Goal: Task Accomplishment & Management: Use online tool/utility

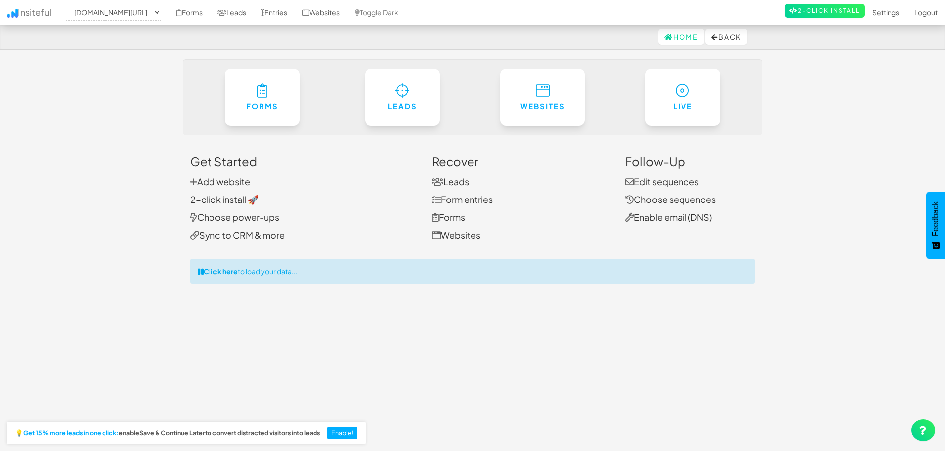
select select "2512"
click at [233, 180] on link "Add website" at bounding box center [220, 181] width 60 height 11
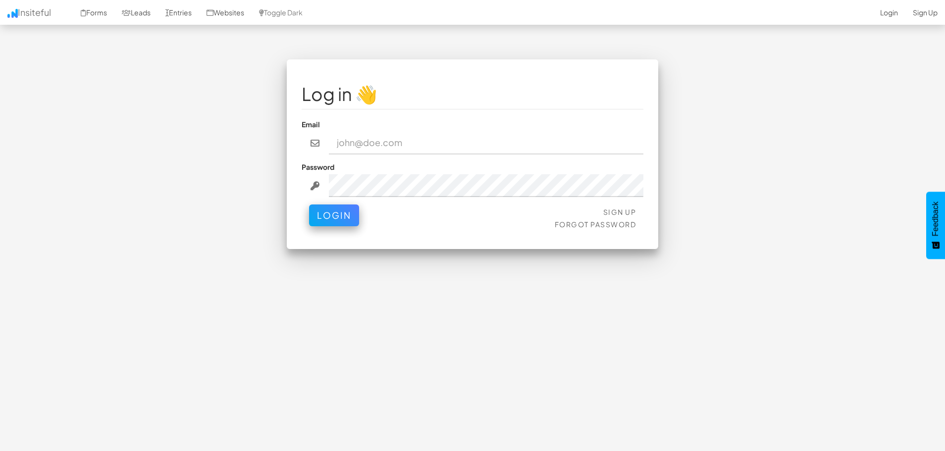
type input "contact@nexusconsultingtech.com"
click at [398, 135] on input "contact@nexusconsultingtech.com" at bounding box center [486, 143] width 315 height 23
click at [331, 221] on button "Login" at bounding box center [334, 213] width 50 height 22
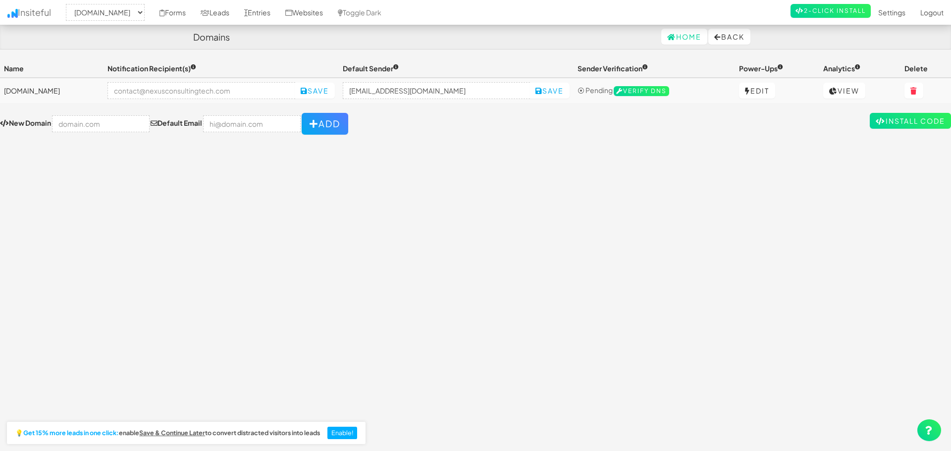
select select "2512"
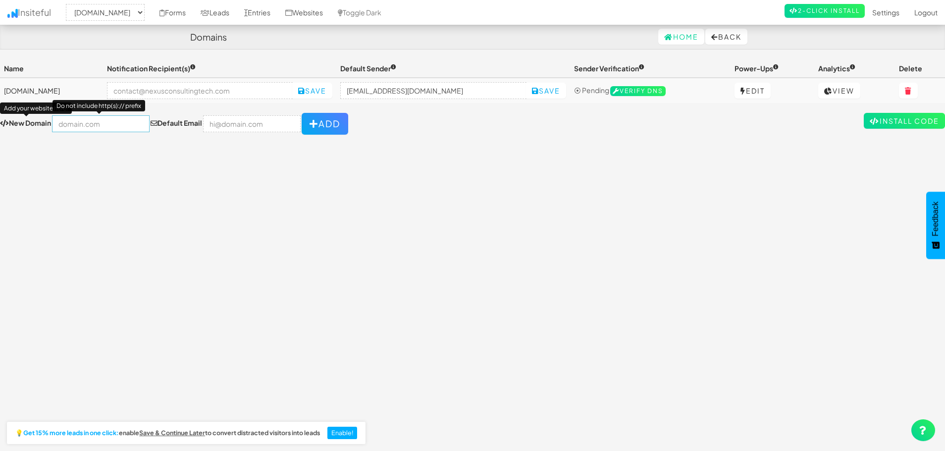
click at [97, 131] on input "text" at bounding box center [101, 123] width 98 height 17
click at [329, 154] on div "Toggle navigation Insiteful -- None -- nexusconsultingtech.com Forms Leads Entr…" at bounding box center [472, 250] width 945 height 383
click at [66, 123] on input "text" at bounding box center [101, 123] width 98 height 17
type input "[DOMAIN_NAME]"
click at [215, 123] on input "email" at bounding box center [252, 123] width 98 height 17
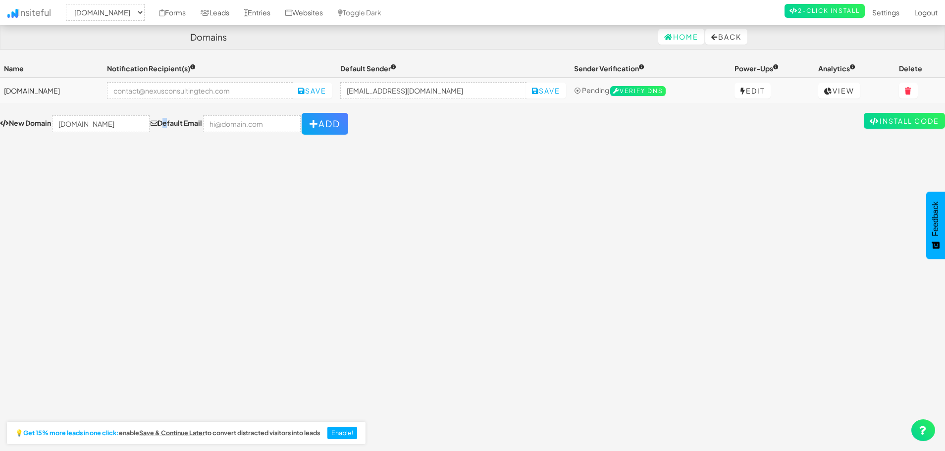
click at [152, 126] on label "Default Email" at bounding box center [177, 123] width 52 height 10
click at [159, 126] on label "Default Email" at bounding box center [177, 123] width 52 height 10
drag, startPoint x: 146, startPoint y: 124, endPoint x: 193, endPoint y: 125, distance: 47.1
click at [196, 125] on label "Default Email" at bounding box center [177, 123] width 52 height 10
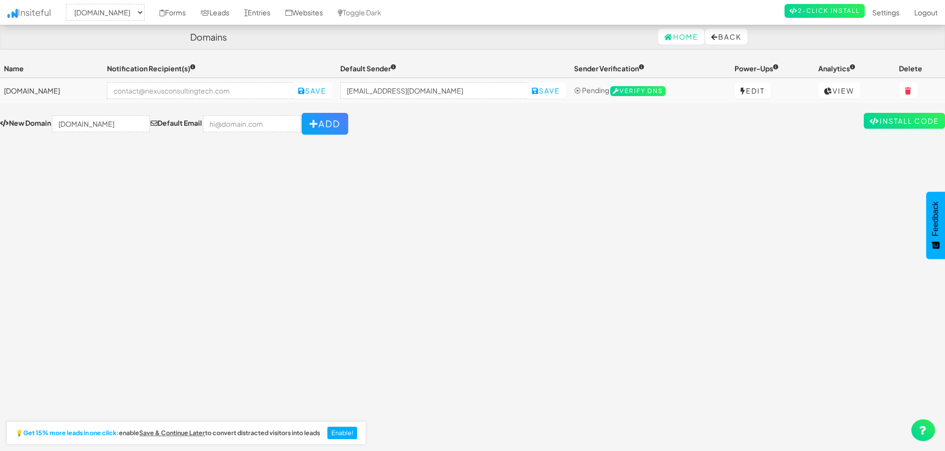
click at [176, 160] on div "Toggle navigation Insiteful -- None -- nexusconsultingtech.com Forms Leads Entr…" at bounding box center [472, 250] width 945 height 383
click at [247, 115] on input "email" at bounding box center [252, 123] width 98 height 17
click at [212, 90] on input "email" at bounding box center [200, 90] width 186 height 17
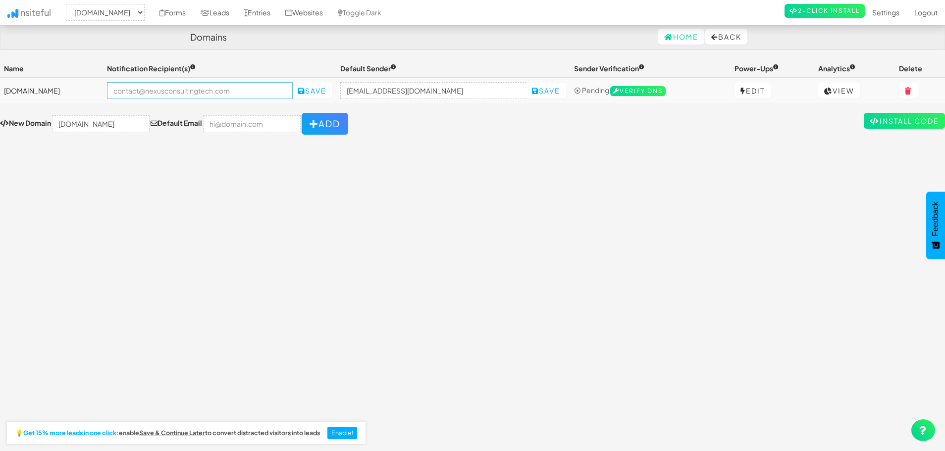
click at [212, 90] on input "email" at bounding box center [200, 90] width 186 height 17
click at [216, 109] on div "Toggle navigation Insiteful -- None -- nexusconsultingtech.com Forms Leads Entr…" at bounding box center [472, 96] width 945 height 75
click at [231, 131] on input "email" at bounding box center [252, 123] width 98 height 17
click at [207, 126] on input "email" at bounding box center [252, 123] width 98 height 17
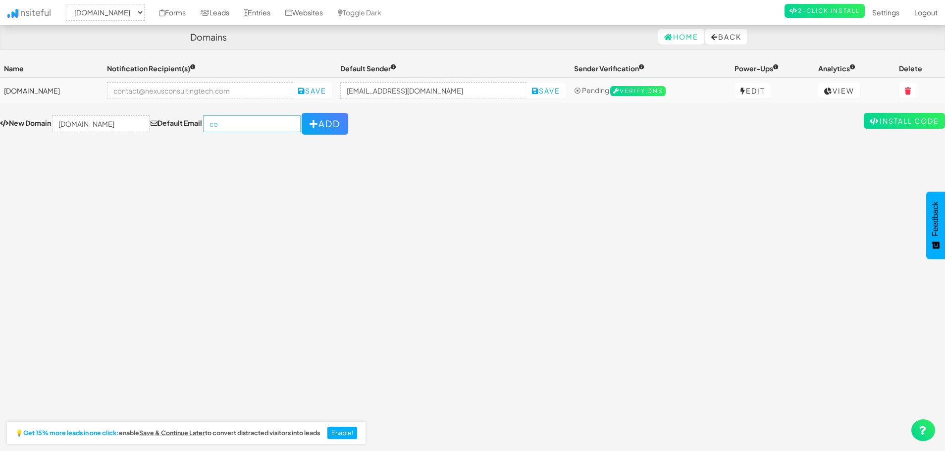
type input "c"
type input "nam@directfundingnow.com"
click at [218, 161] on div "Toggle navigation Insiteful -- None -- nexusconsultingtech.com Forms Leads Entr…" at bounding box center [472, 250] width 945 height 383
drag, startPoint x: 254, startPoint y: 126, endPoint x: 262, endPoint y: 128, distance: 7.7
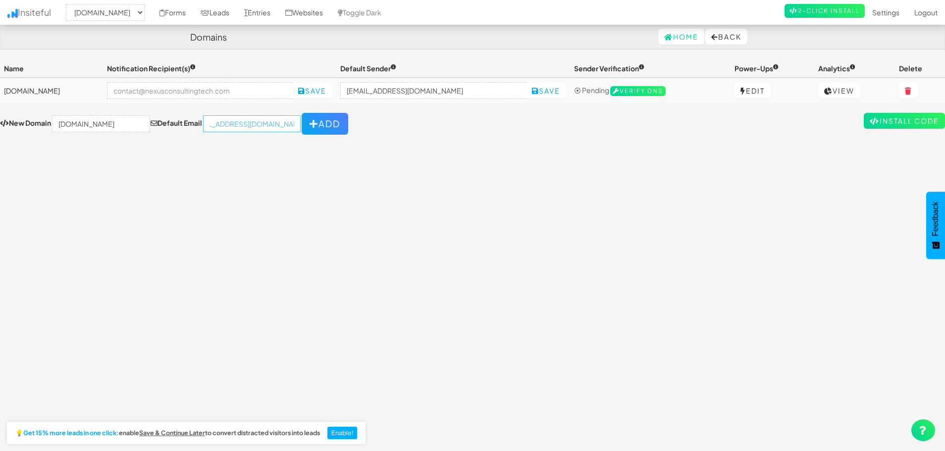
click at [280, 126] on input "nam@directfundingnow.com" at bounding box center [252, 123] width 98 height 17
click at [245, 128] on input "nam@directfundingnow.com" at bounding box center [252, 123] width 98 height 17
click at [187, 166] on div "Toggle navigation Insiteful -- None -- nexusconsultingtech.com Forms Leads Entr…" at bounding box center [472, 250] width 945 height 383
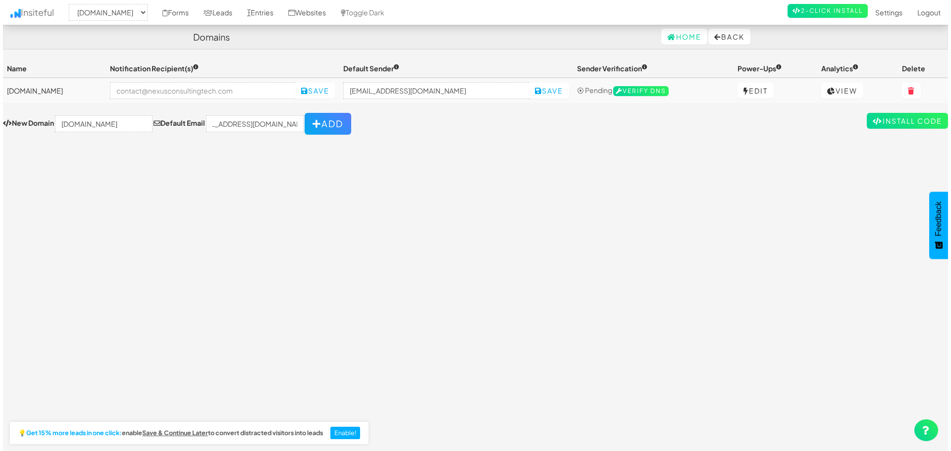
scroll to position [0, 0]
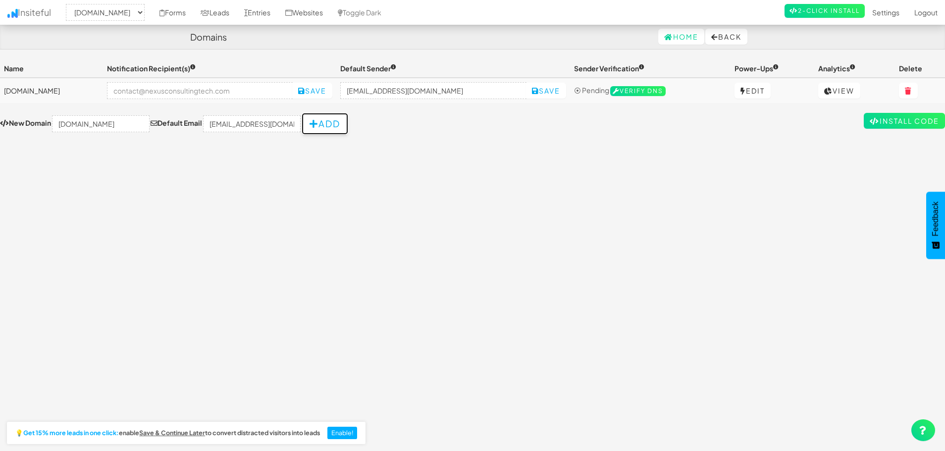
click at [306, 127] on button "Add" at bounding box center [325, 124] width 47 height 22
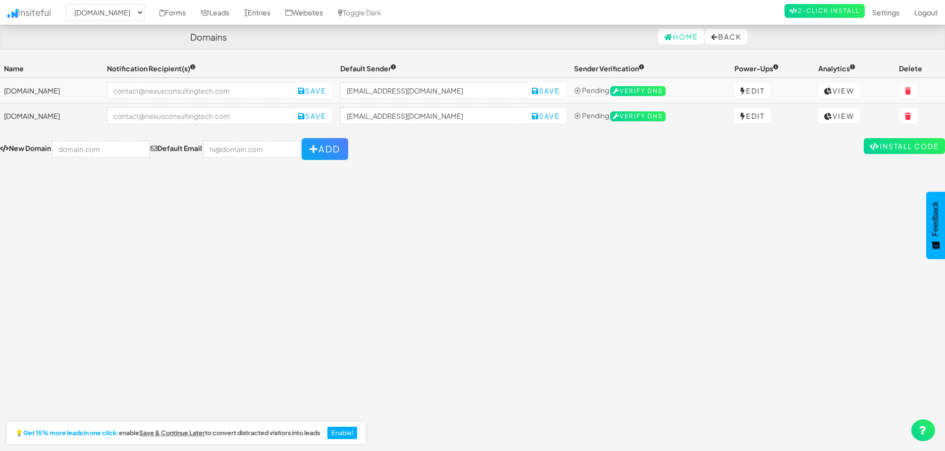
select select "2512"
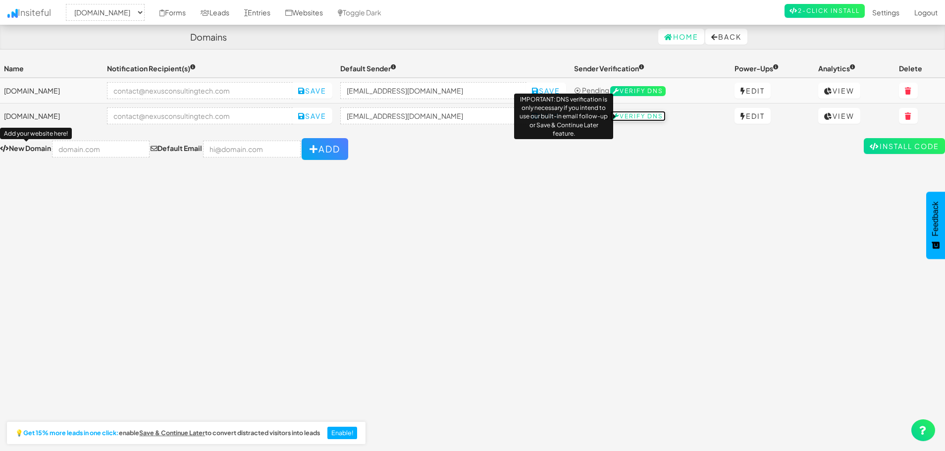
click at [646, 111] on span "Verify DNS" at bounding box center [637, 116] width 55 height 10
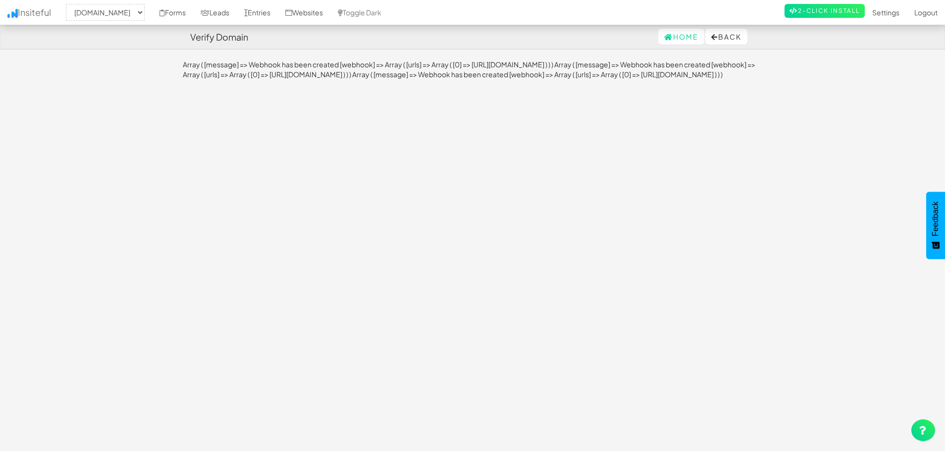
select select "2512"
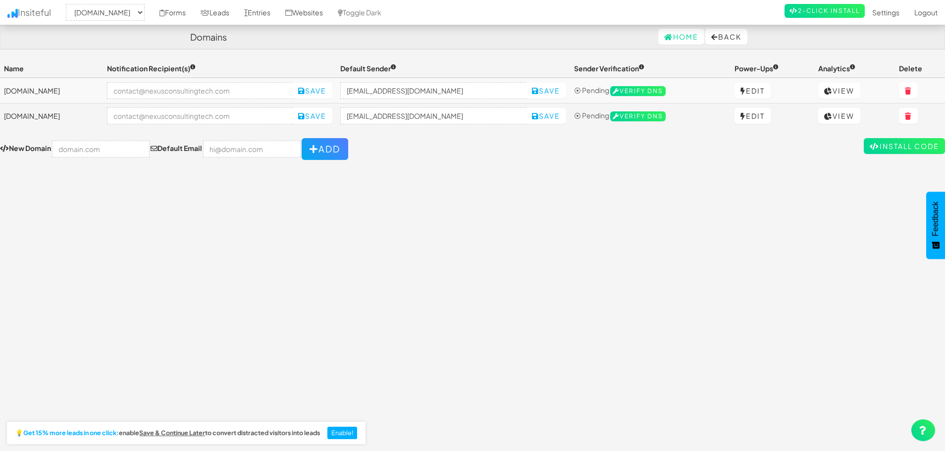
select select "2512"
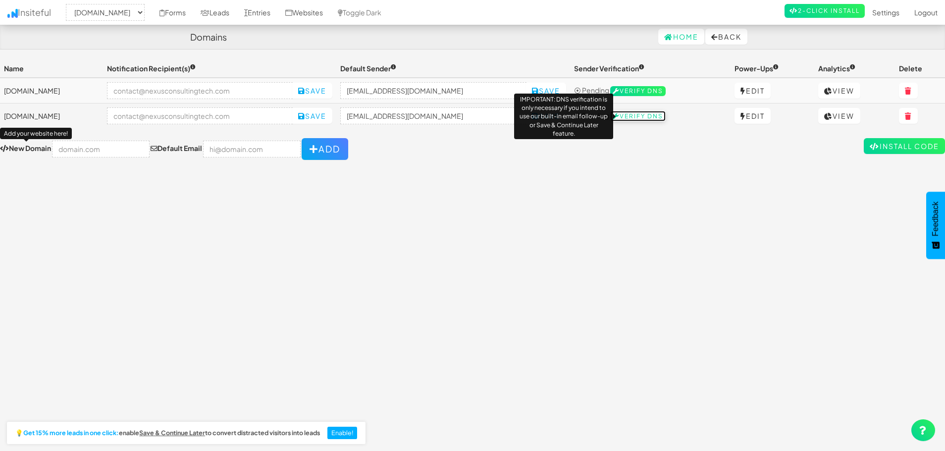
click at [658, 114] on span "Verify DNS" at bounding box center [637, 116] width 55 height 10
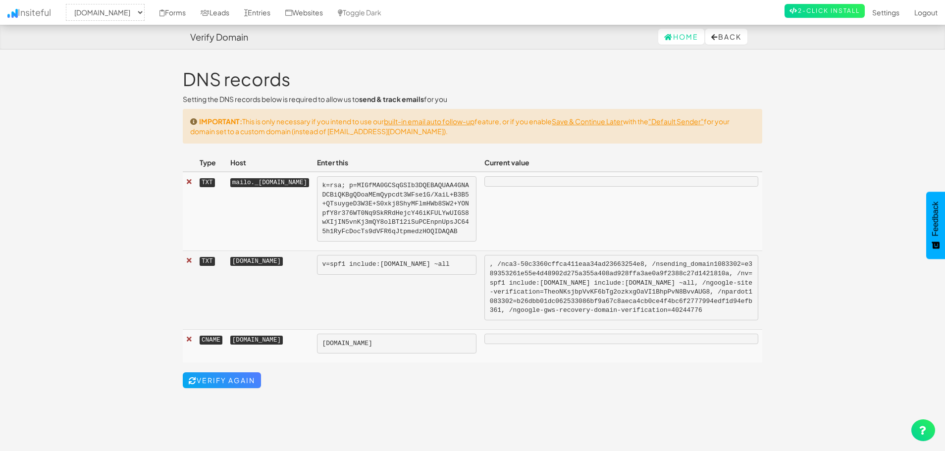
select select "2512"
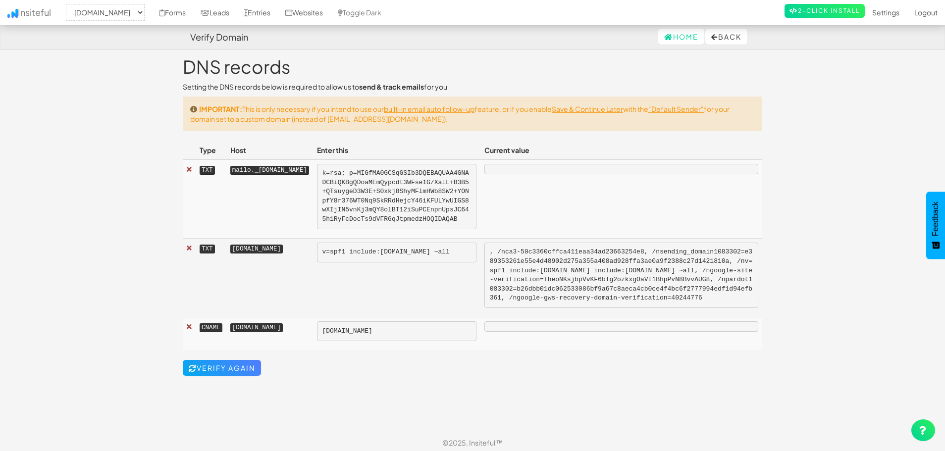
scroll to position [16, 0]
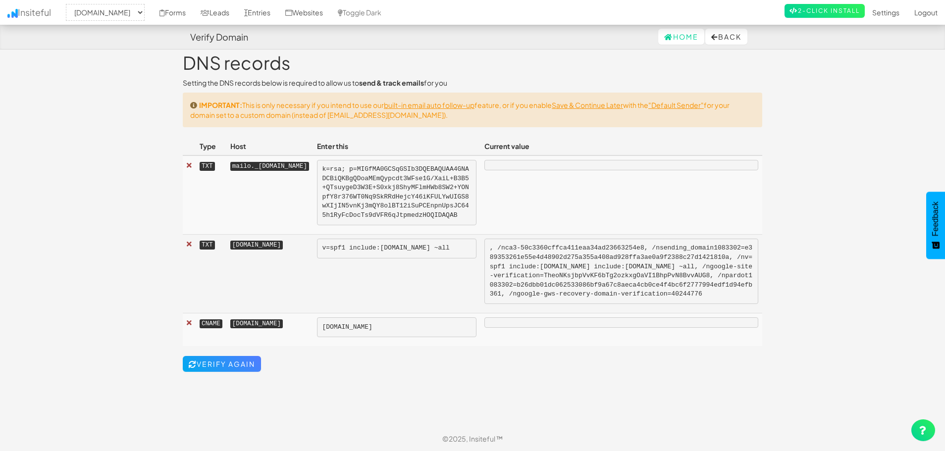
drag, startPoint x: 227, startPoint y: 167, endPoint x: 356, endPoint y: 170, distance: 128.3
click at [313, 170] on td "mailo._[DOMAIN_NAME]" at bounding box center [269, 195] width 87 height 79
copy kbd "mailo._[DOMAIN_NAME]"
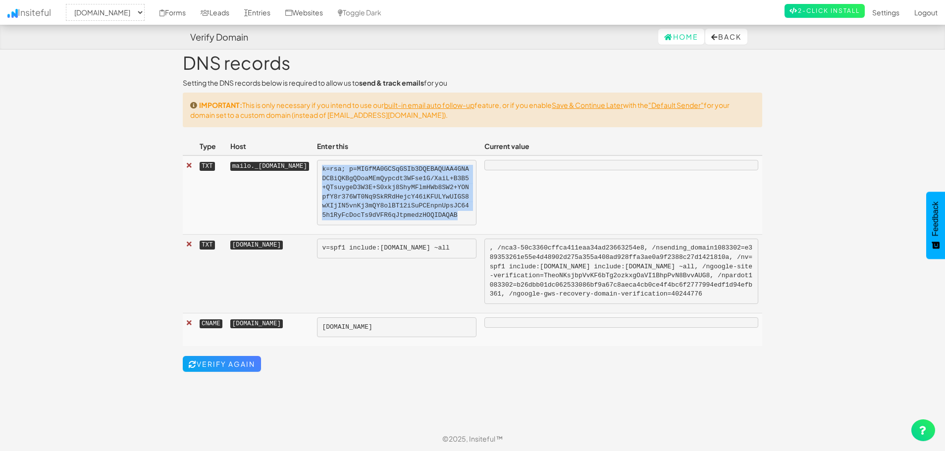
drag, startPoint x: 369, startPoint y: 168, endPoint x: 468, endPoint y: 222, distance: 113.1
click at [468, 222] on pre "k=rsa; p=MIGfMA0GCSqGSIb3DQEBAQUAA4GNADCBiQKBgQDoaMEmQypcdt3WFse1G/XaiL+B3B5+QT…" at bounding box center [396, 192] width 159 height 65
copy pre "k=rsa; p=MIGfMA0GCSqGSIb3DQEBAQUAA4GNADCBiQKBgQDoaMEmQypcdt3WFse1G/XaiL+B3B5+QT…"
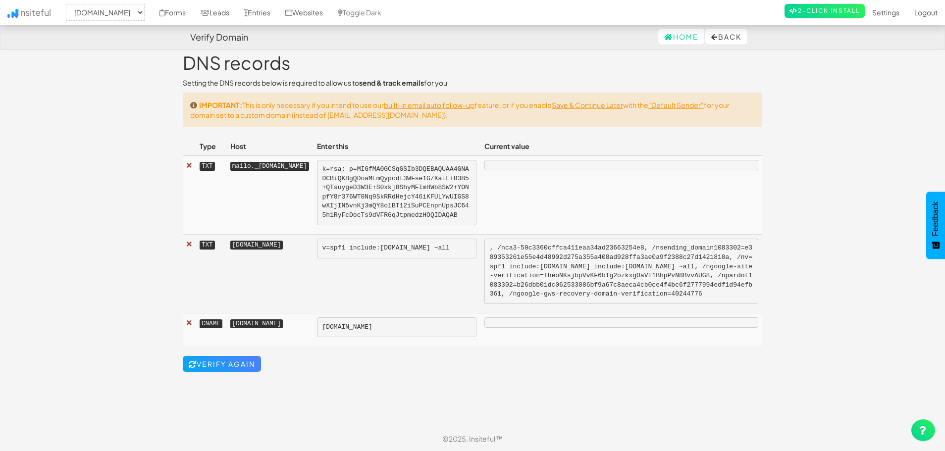
click at [257, 250] on kbd "[DOMAIN_NAME]" at bounding box center [256, 245] width 53 height 9
copy kbd "[DOMAIN_NAME]"
click at [420, 254] on pre "v=spf1 include:mailgun.org ~all" at bounding box center [396, 249] width 159 height 20
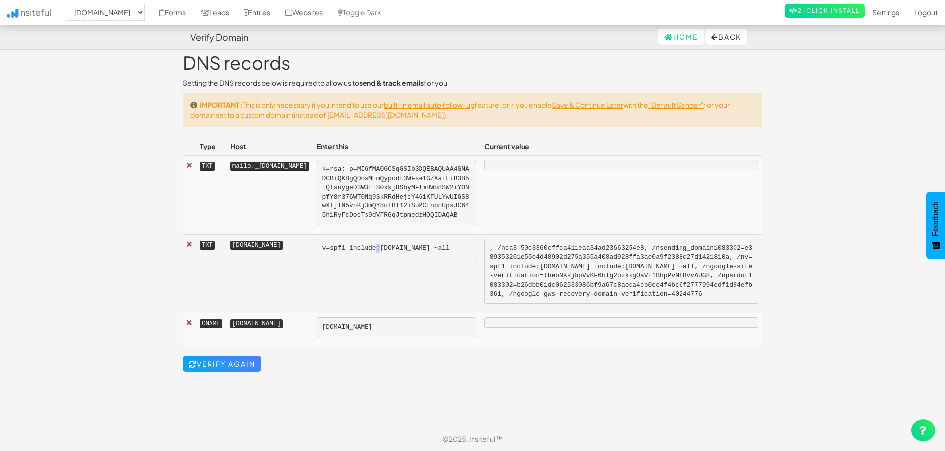
click at [420, 254] on pre "v=spf1 include:mailgun.org ~all" at bounding box center [396, 249] width 159 height 20
copy pre "v=spf1 include:mailgun.org ~all"
click at [260, 328] on kbd "email.directfundingco.com" at bounding box center [256, 323] width 53 height 9
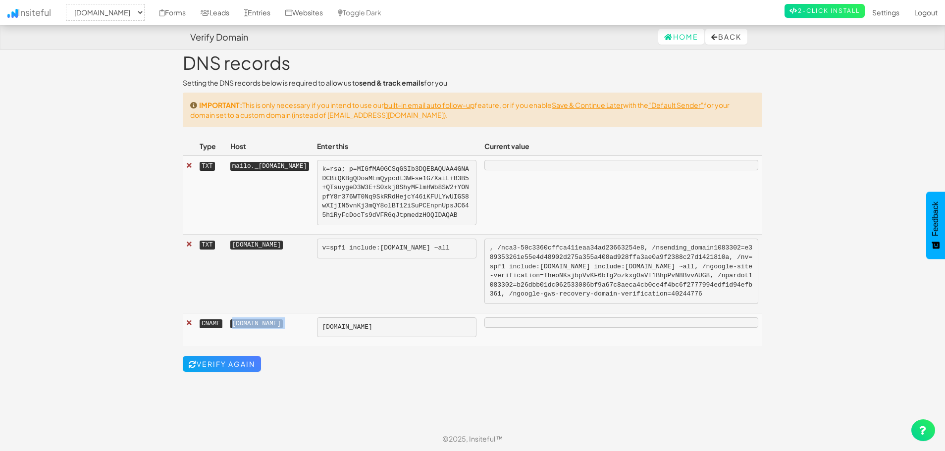
click at [260, 328] on kbd "email.directfundingco.com" at bounding box center [256, 323] width 53 height 9
copy kbd "email.directfundingco.com"
click at [394, 337] on pre "mailgun.org" at bounding box center [396, 328] width 159 height 20
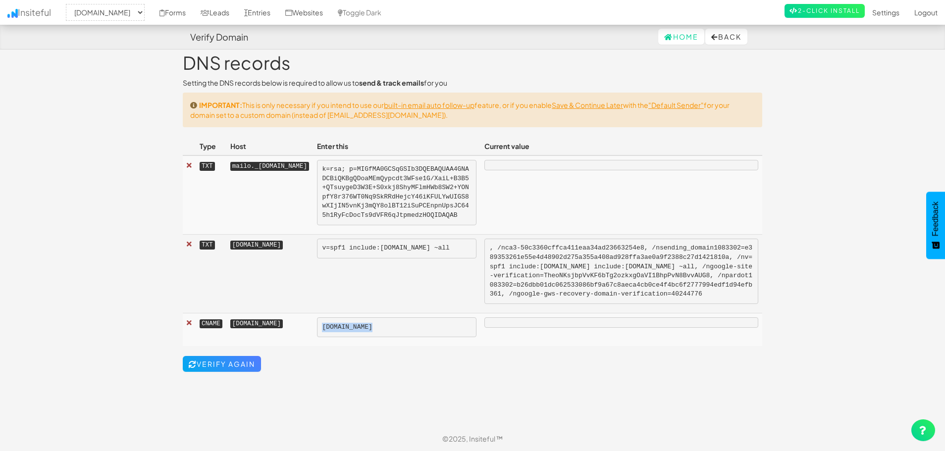
copy pre "mailgun.org"
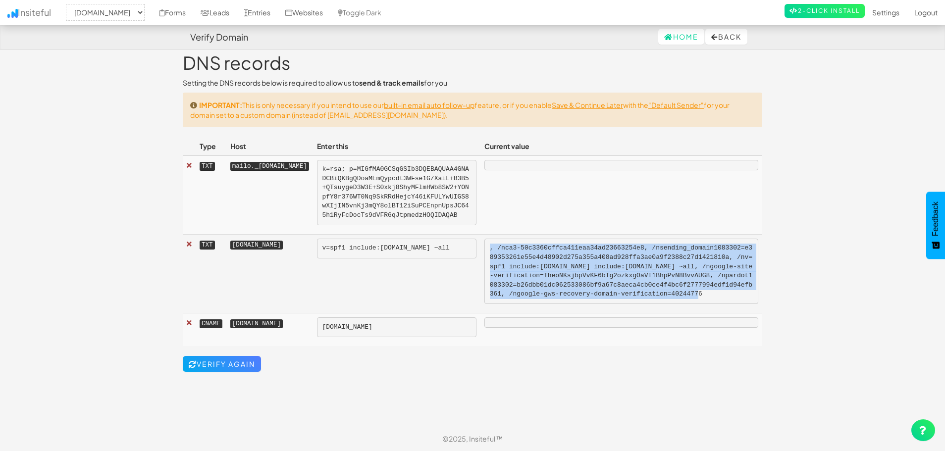
drag, startPoint x: 519, startPoint y: 258, endPoint x: 616, endPoint y: 316, distance: 113.1
click at [616, 304] on pre ", /nca3-50c3360cffca411eaa34ad23663254e8, /nsending_domain1083302=e389353261e55…" at bounding box center [621, 271] width 274 height 65
copy pre ", /nca3-50c3360cffca411eaa34ad23663254e8, /nsending_domain1083302=e389353261e55…"
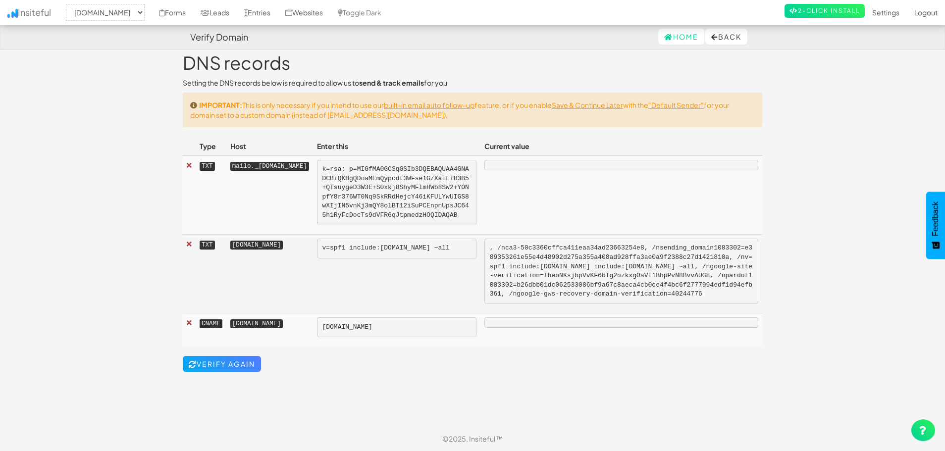
click at [423, 247] on td "v=spf1 include:mailgun.org ~all" at bounding box center [396, 273] width 167 height 79
click at [426, 253] on pre "v=spf1 include:mailgun.org ~all" at bounding box center [396, 249] width 159 height 20
copy pre "v=spf1 include:mailgun.org ~all"
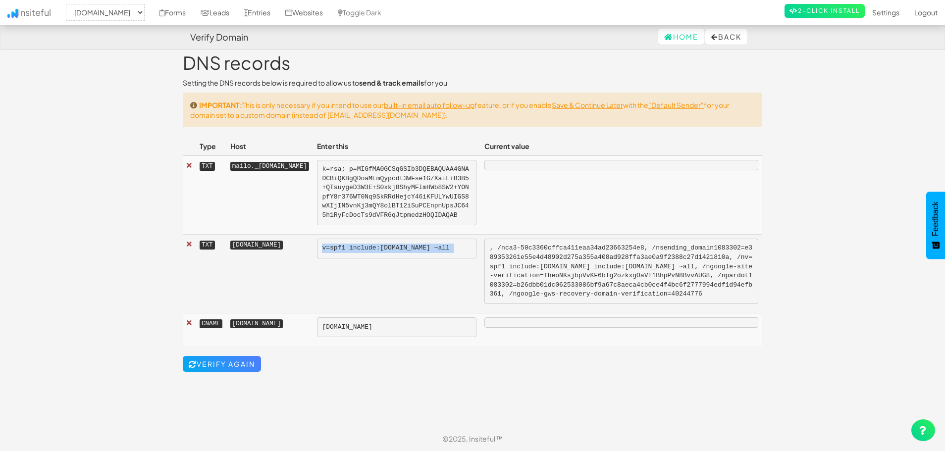
click at [426, 306] on td "v=spf1 include:mailgun.org ~all" at bounding box center [396, 273] width 167 height 79
click at [270, 328] on kbd "email.directfundingco.com" at bounding box center [256, 323] width 53 height 9
copy kbd "email.directfundingco.com"
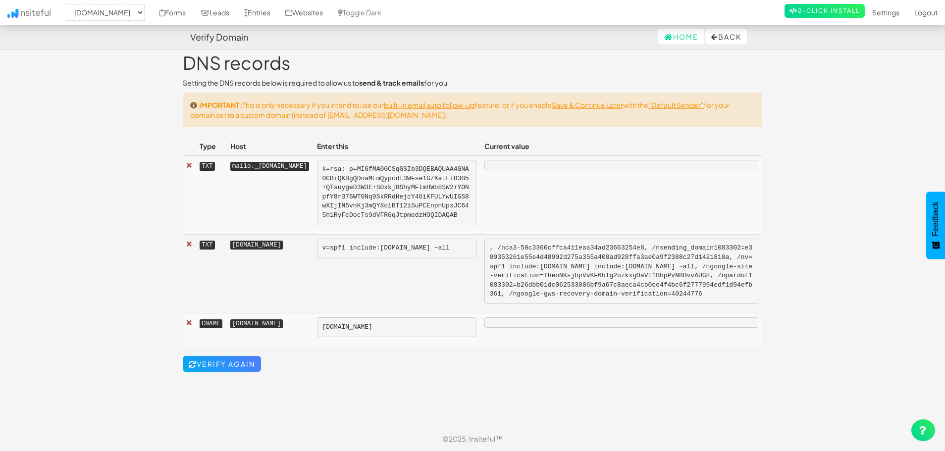
click at [406, 259] on pre "v=spf1 include:mailgun.org ~all" at bounding box center [396, 249] width 159 height 20
copy pre "v=spf1 include:mailgun.org ~all"
click at [265, 250] on kbd "[DOMAIN_NAME]" at bounding box center [256, 245] width 53 height 9
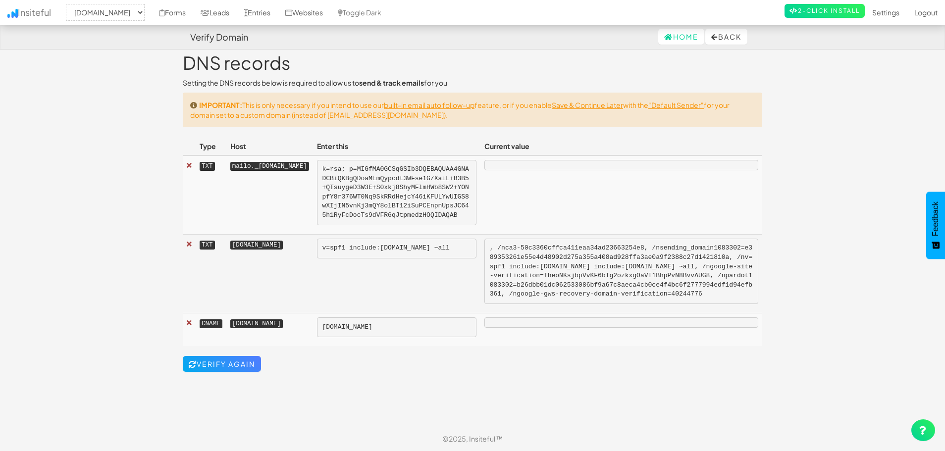
click at [265, 250] on kbd "[DOMAIN_NAME]" at bounding box center [256, 245] width 53 height 9
click at [566, 267] on pre ", /nca3-50c3360cffca411eaa34ad23663254e8, /nsending_domain1083302=e389353261e55…" at bounding box center [621, 271] width 274 height 65
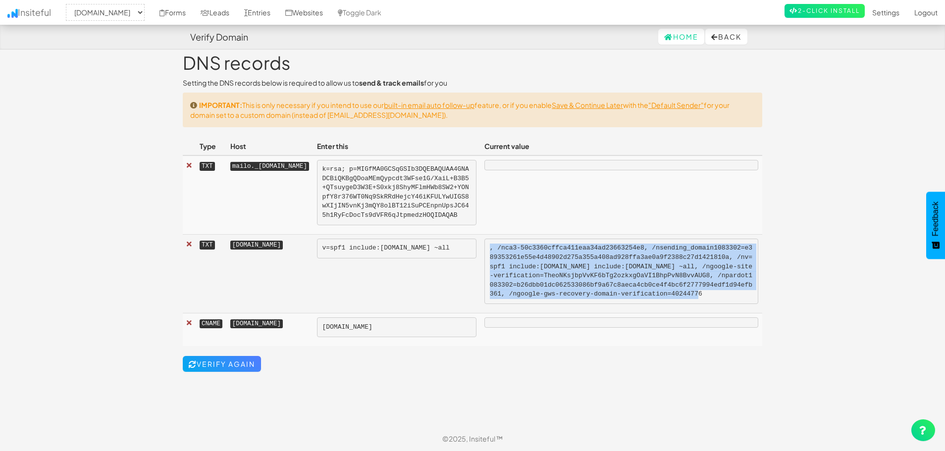
drag, startPoint x: 520, startPoint y: 257, endPoint x: 569, endPoint y: 313, distance: 74.4
click at [569, 304] on pre ", /nca3-50c3360cffca411eaa34ad23663254e8, /nsending_domain1083302=e389353261e55…" at bounding box center [621, 271] width 274 height 65
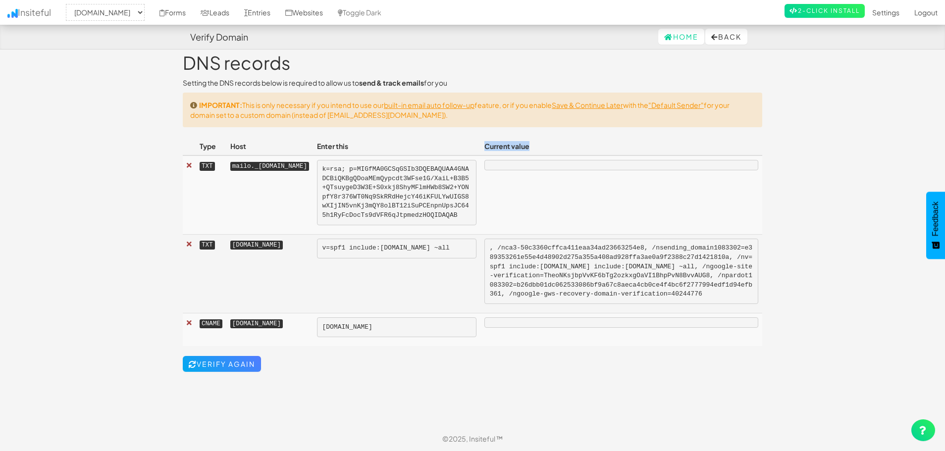
drag, startPoint x: 565, startPoint y: 148, endPoint x: 515, endPoint y: 153, distance: 49.8
click at [515, 153] on th "Current value" at bounding box center [621, 146] width 282 height 18
drag, startPoint x: 397, startPoint y: 145, endPoint x: 364, endPoint y: 149, distance: 33.4
click at [364, 149] on th "Enter this" at bounding box center [396, 146] width 167 height 18
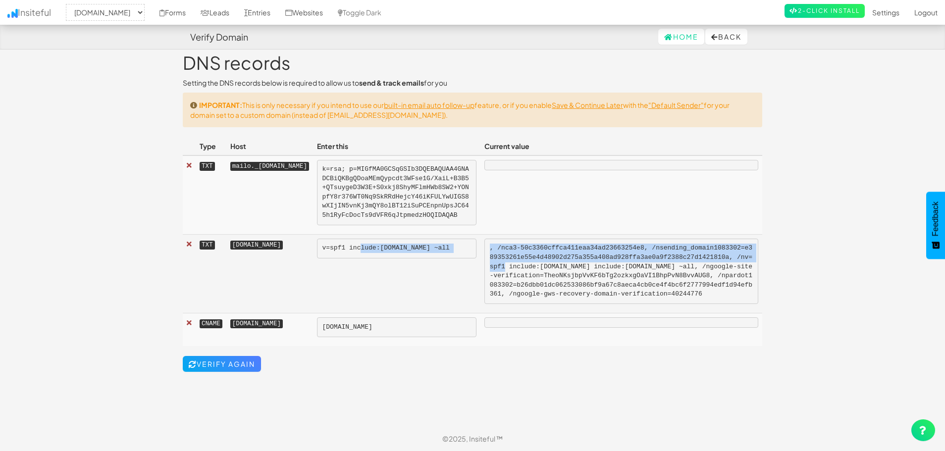
drag, startPoint x: 419, startPoint y: 261, endPoint x: 573, endPoint y: 282, distance: 155.5
click at [565, 277] on tr "TXT directfundingco.com v=spf1 include:mailgun.org ~all , /nca3-50c3360cffca411…" at bounding box center [473, 273] width 580 height 79
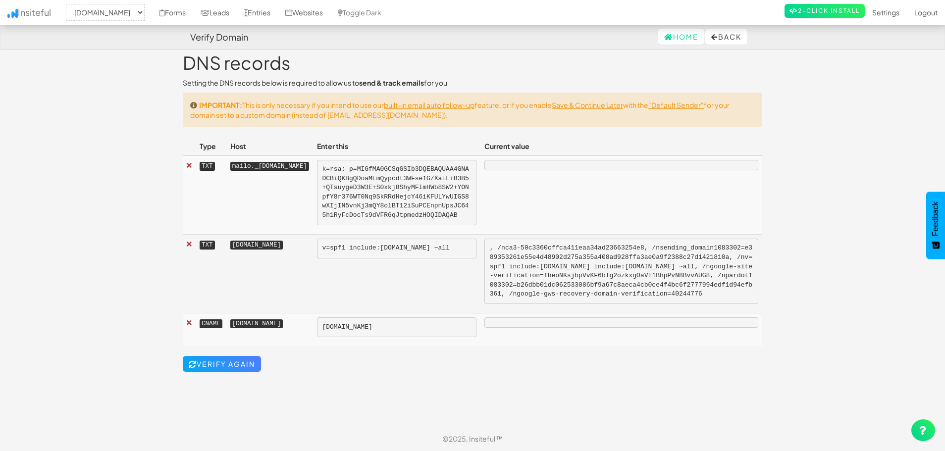
click at [573, 282] on pre ", /nca3-50c3360cffca411eaa34ad23663254e8, /nsending_domain1083302=e389353261e55…" at bounding box center [621, 271] width 274 height 65
click at [277, 250] on kbd "[DOMAIN_NAME]" at bounding box center [256, 245] width 53 height 9
click at [421, 147] on th "Enter this" at bounding box center [396, 146] width 167 height 18
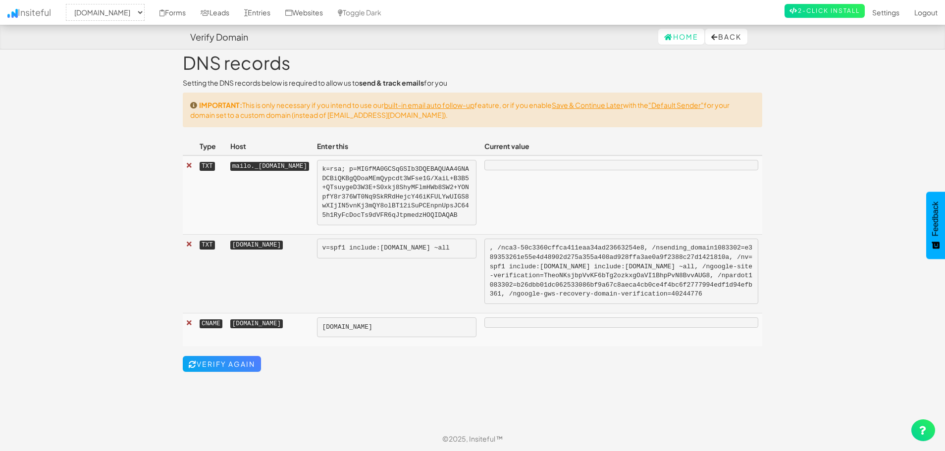
drag, startPoint x: 402, startPoint y: 260, endPoint x: 443, endPoint y: 260, distance: 40.6
click at [402, 259] on pre "v=spf1 include:mailgun.org ~all" at bounding box center [396, 249] width 159 height 20
click at [609, 264] on pre ", /nca3-50c3360cffca411eaa34ad23663254e8, /nsending_domain1083302=e389353261e55…" at bounding box center [621, 271] width 274 height 65
click at [456, 258] on pre "v=spf1 include:mailgun.org ~all" at bounding box center [396, 249] width 159 height 20
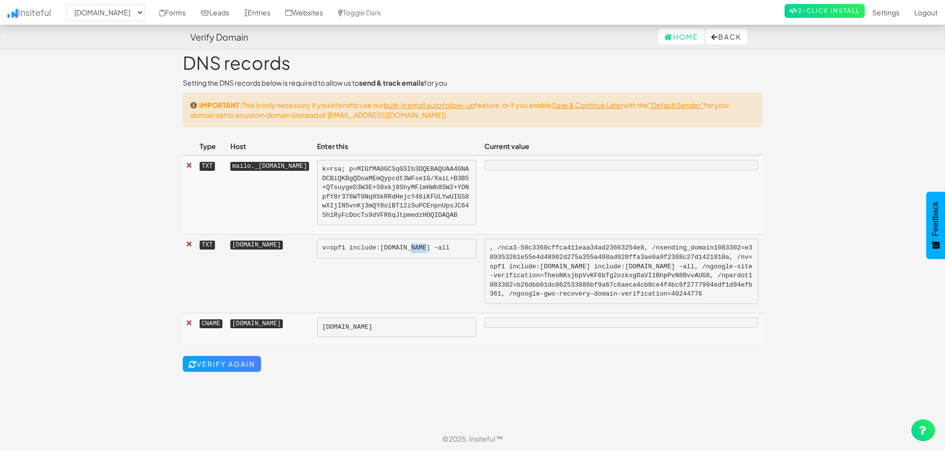
click at [456, 258] on pre "v=spf1 include:mailgun.org ~all" at bounding box center [396, 249] width 159 height 20
click at [558, 270] on pre ", /nca3-50c3360cffca411eaa34ad23663254e8, /nsending_domain1083302=e389353261e55…" at bounding box center [621, 271] width 274 height 65
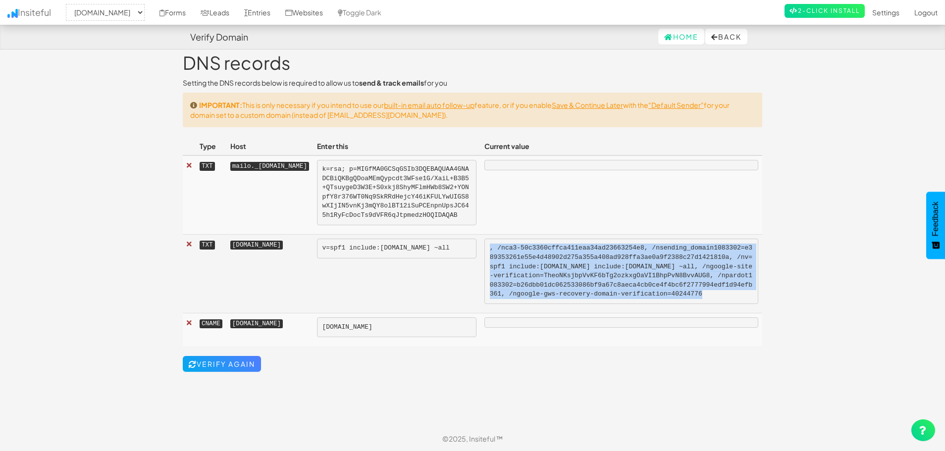
click at [558, 270] on pre ", /nca3-50c3360cffca411eaa34ad23663254e8, /nsending_domain1083302=e389353261e55…" at bounding box center [621, 271] width 274 height 65
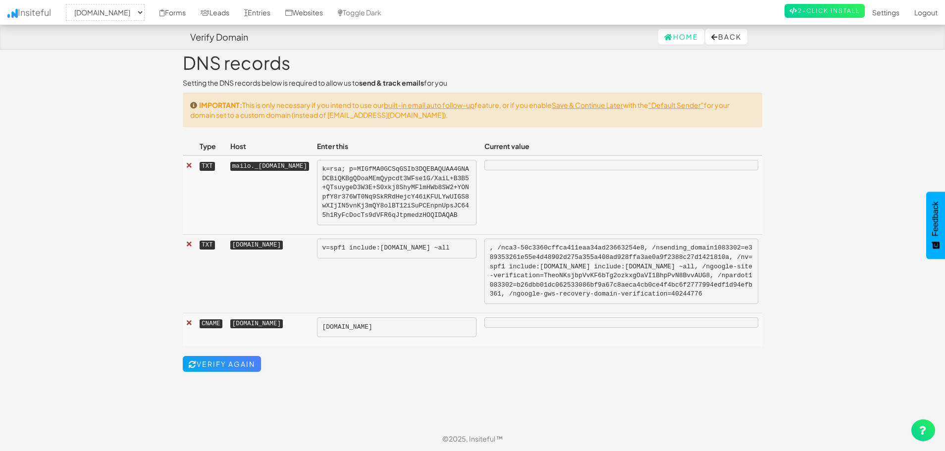
click at [427, 259] on pre "v=spf1 include:mailgun.org ~all" at bounding box center [396, 249] width 159 height 20
click at [561, 273] on pre ", /nca3-50c3360cffca411eaa34ad23663254e8, /nsending_domain1083302=e389353261e55…" at bounding box center [621, 271] width 274 height 65
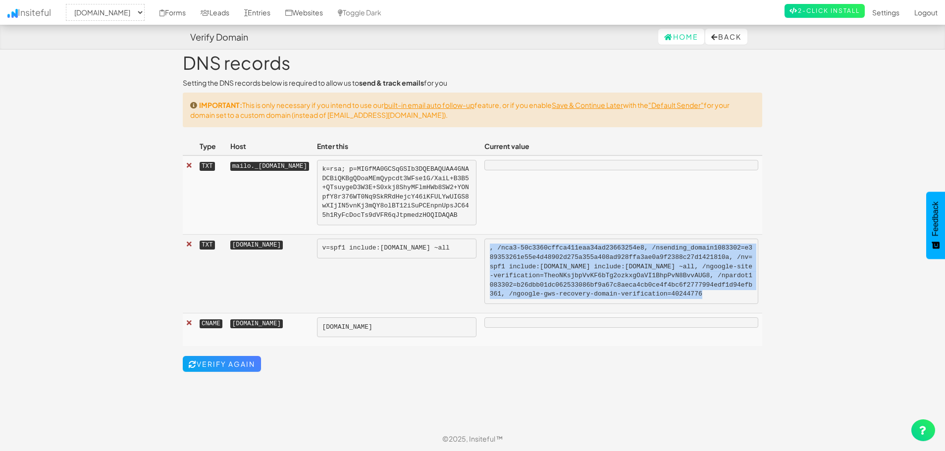
click at [561, 273] on pre ", /nca3-50c3360cffca411eaa34ad23663254e8, /nsending_domain1083302=e389353261e55…" at bounding box center [621, 271] width 274 height 65
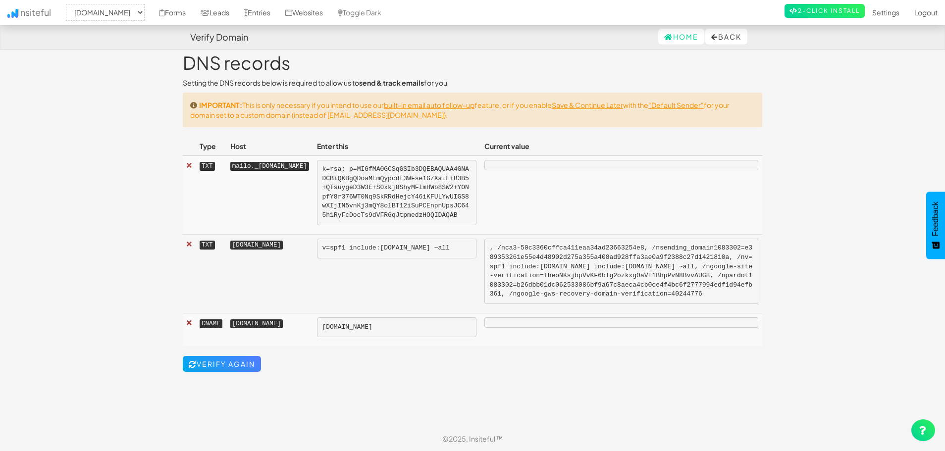
click at [415, 256] on pre "v=spf1 include:mailgun.org ~all" at bounding box center [396, 249] width 159 height 20
click at [228, 372] on link "Verify Again" at bounding box center [222, 364] width 78 height 16
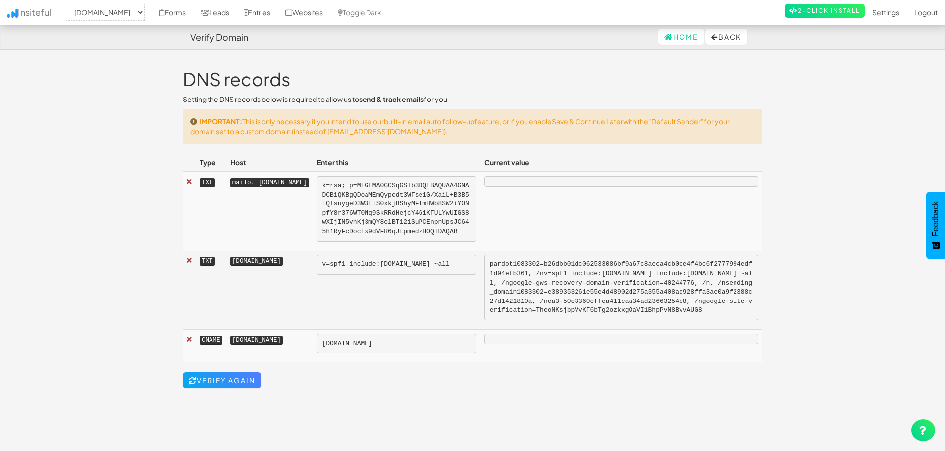
select select "2512"
click at [235, 388] on link "Verify Again" at bounding box center [222, 380] width 78 height 16
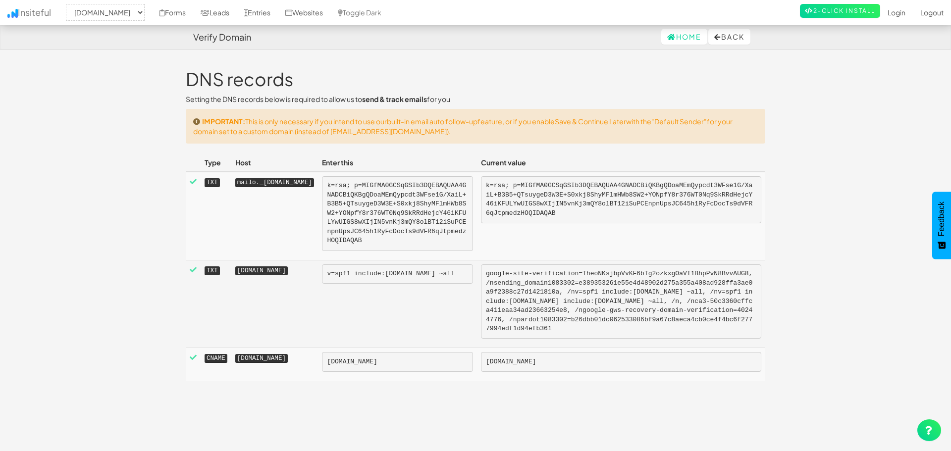
select select "2512"
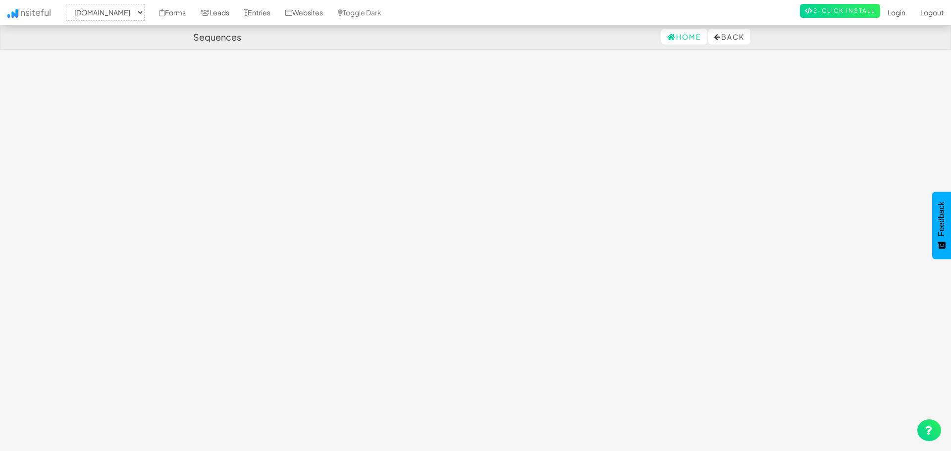
select select "2512"
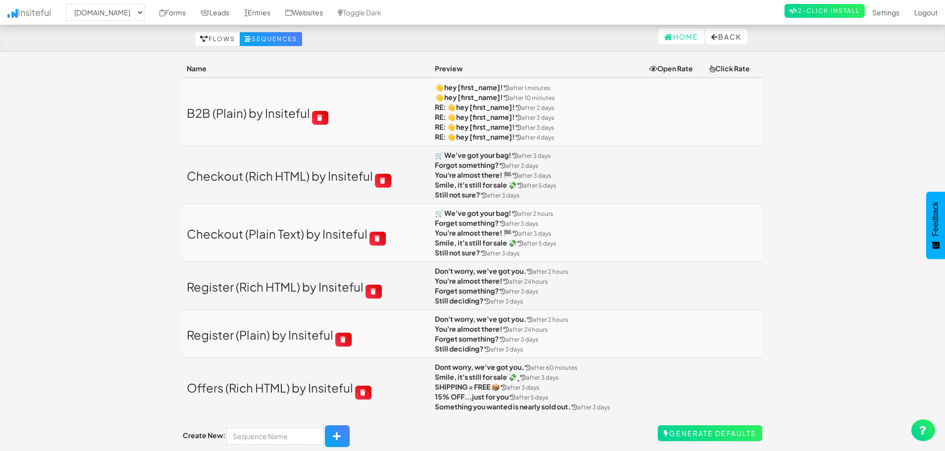
select select "2512"
click at [193, 15] on link "Forms" at bounding box center [172, 12] width 41 height 25
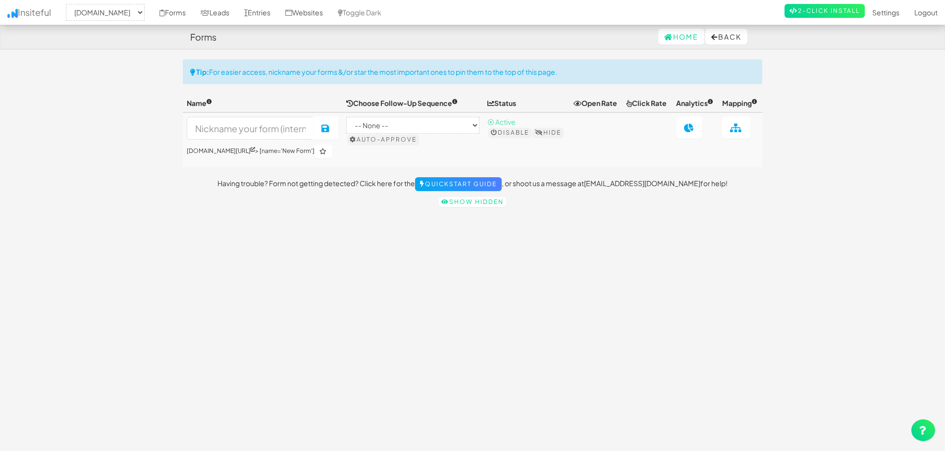
select select "2512"
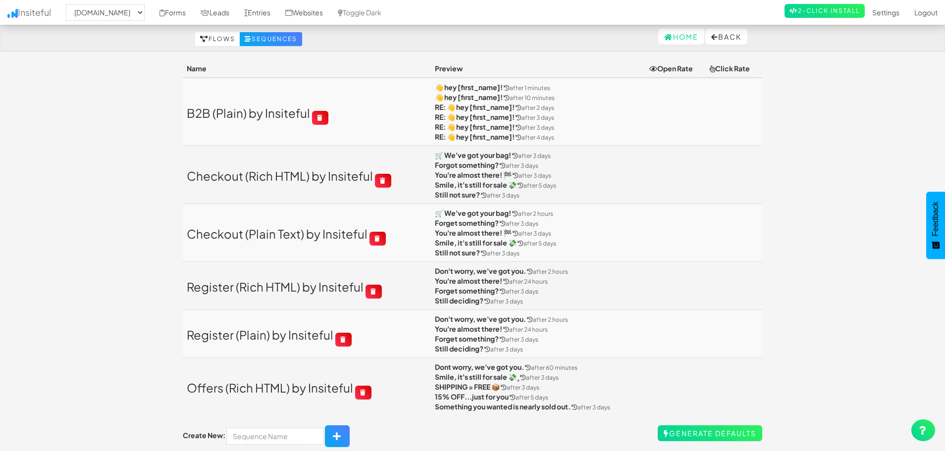
select select "2512"
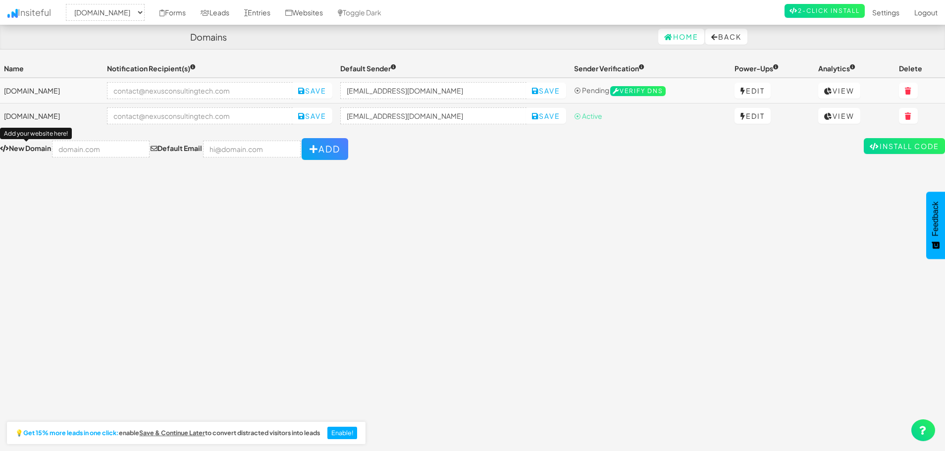
select select "2512"
click at [755, 116] on link "Edit" at bounding box center [753, 116] width 36 height 16
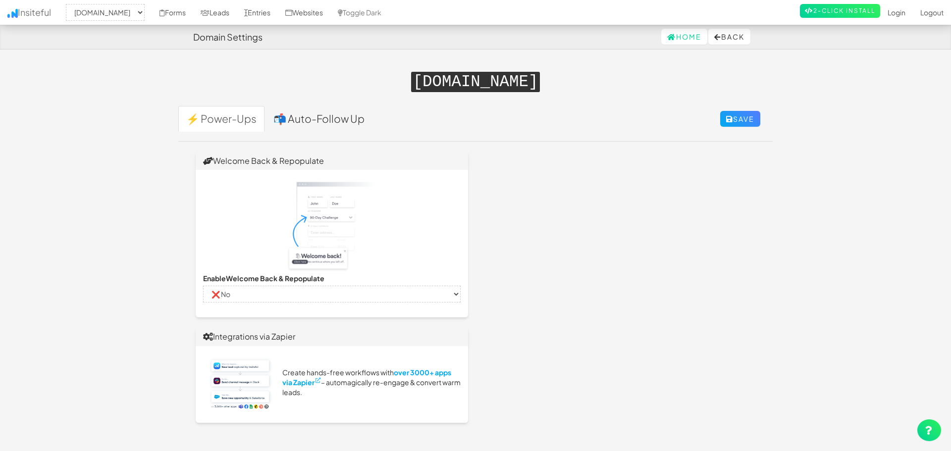
select select "2512"
select select "false"
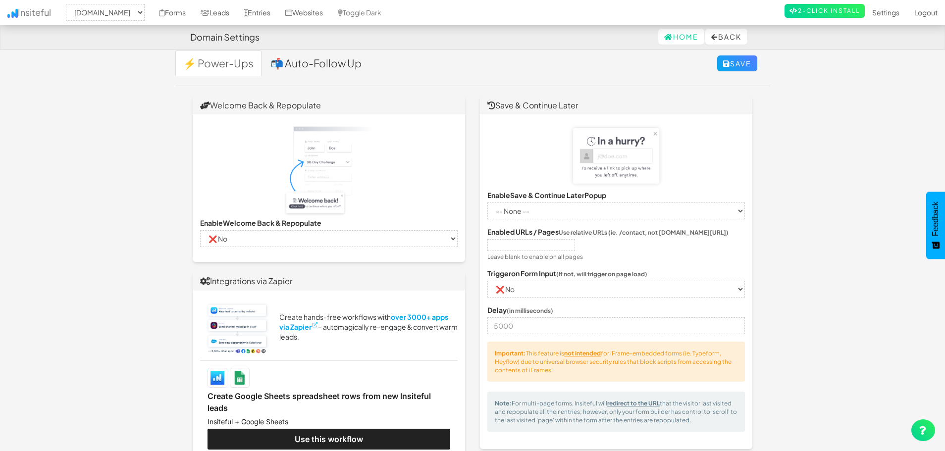
scroll to position [50, 0]
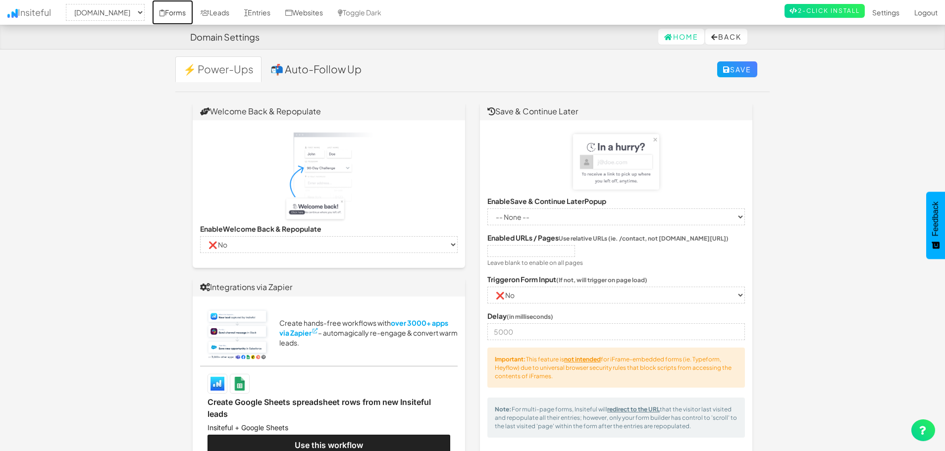
click at [193, 11] on link "Forms" at bounding box center [172, 12] width 41 height 25
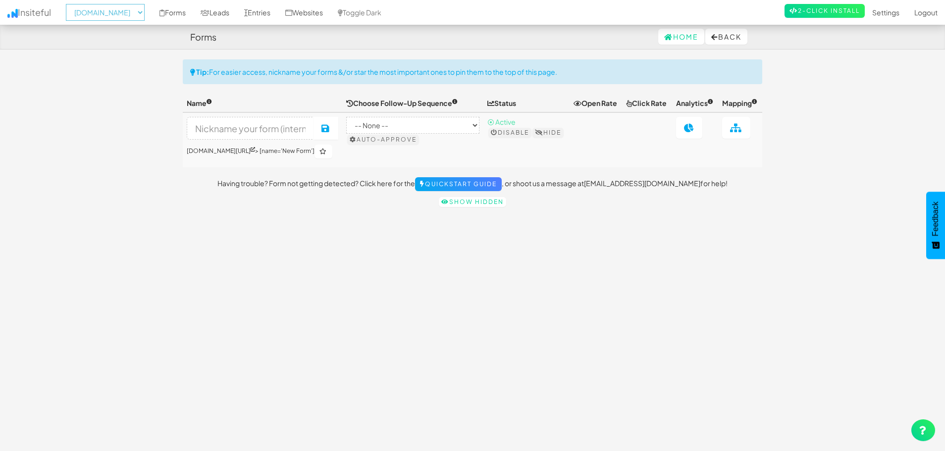
click at [141, 10] on select "-- None -- [DOMAIN_NAME] [DOMAIN_NAME]" at bounding box center [105, 12] width 79 height 17
select select "2514"
click at [69, 4] on select "-- None -- [DOMAIN_NAME] [DOMAIN_NAME]" at bounding box center [105, 12] width 79 height 17
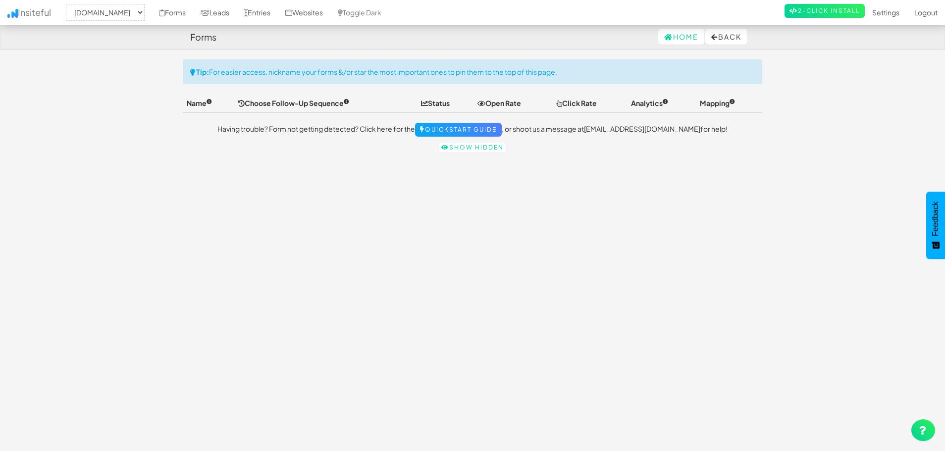
select select "2514"
drag, startPoint x: 805, startPoint y: 19, endPoint x: 811, endPoint y: 16, distance: 6.6
click at [805, 19] on li "2-Click Install" at bounding box center [825, 11] width 80 height 22
click at [818, 13] on link "2-Click Install" at bounding box center [825, 11] width 80 height 14
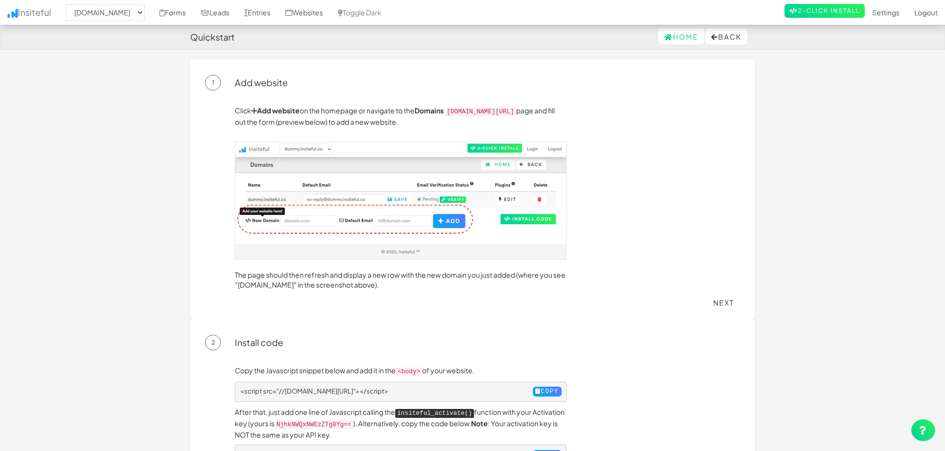
select select "2514"
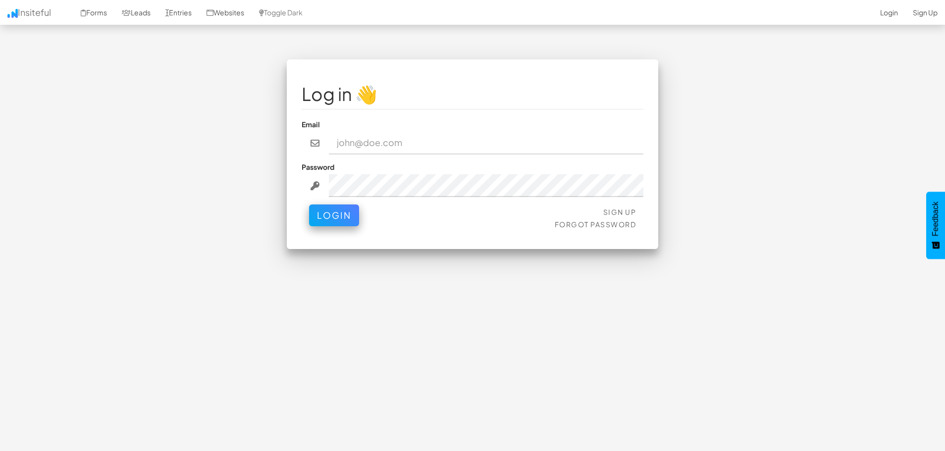
type input "[EMAIL_ADDRESS][DOMAIN_NAME]"
click at [337, 219] on button "Login" at bounding box center [334, 213] width 50 height 22
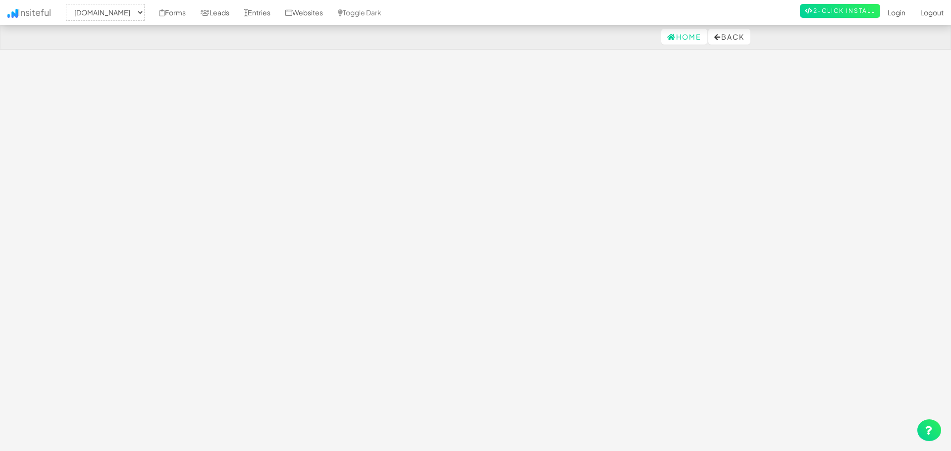
select select "2514"
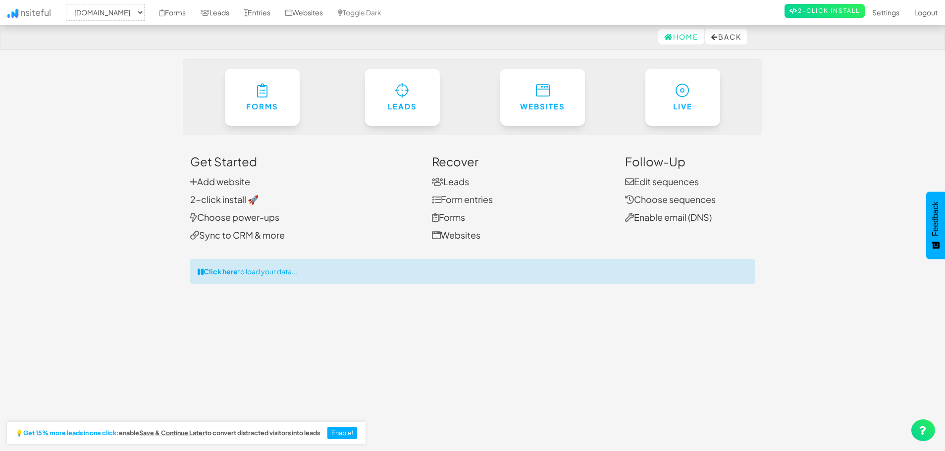
click at [839, 133] on body "Home Back Toggle navigation Insiteful -- None -- directfundingco.com nexusconsu…" at bounding box center [472, 234] width 945 height 468
click at [237, 13] on link "Leads" at bounding box center [215, 12] width 44 height 25
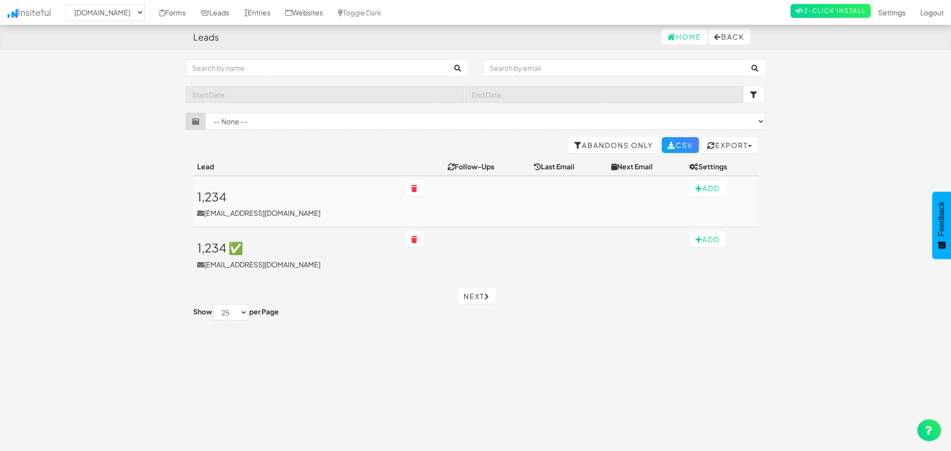
select select "2514"
click at [237, 19] on link "Leads" at bounding box center [215, 12] width 44 height 25
select select "2514"
click at [237, 15] on link "Leads" at bounding box center [215, 12] width 44 height 25
select select "2514"
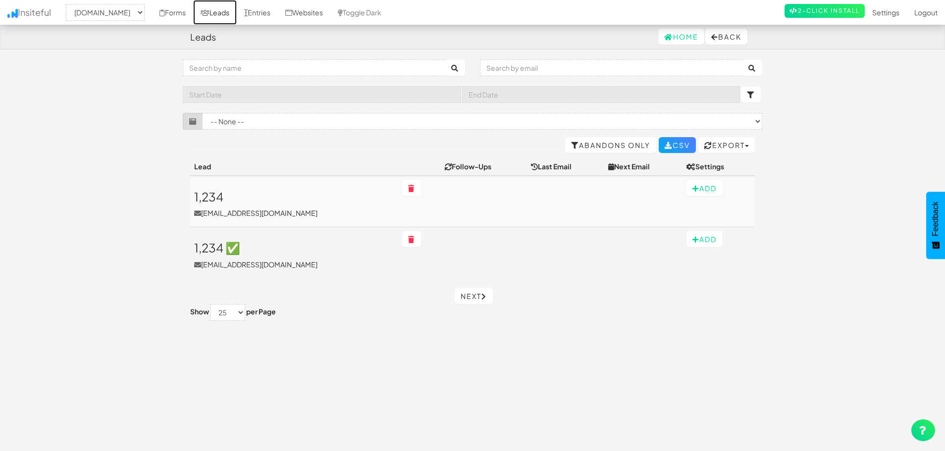
click at [237, 13] on link "Leads" at bounding box center [215, 12] width 44 height 25
select select "2514"
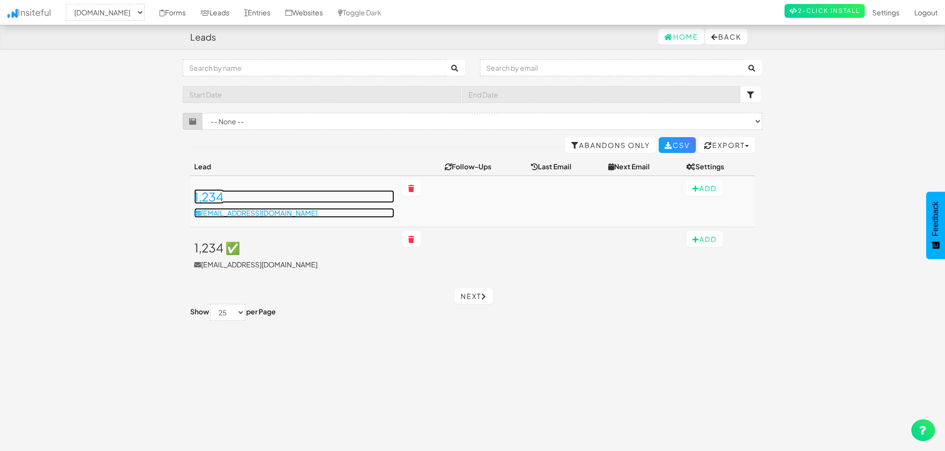
click at [264, 200] on h3 "1,234" at bounding box center [294, 196] width 200 height 13
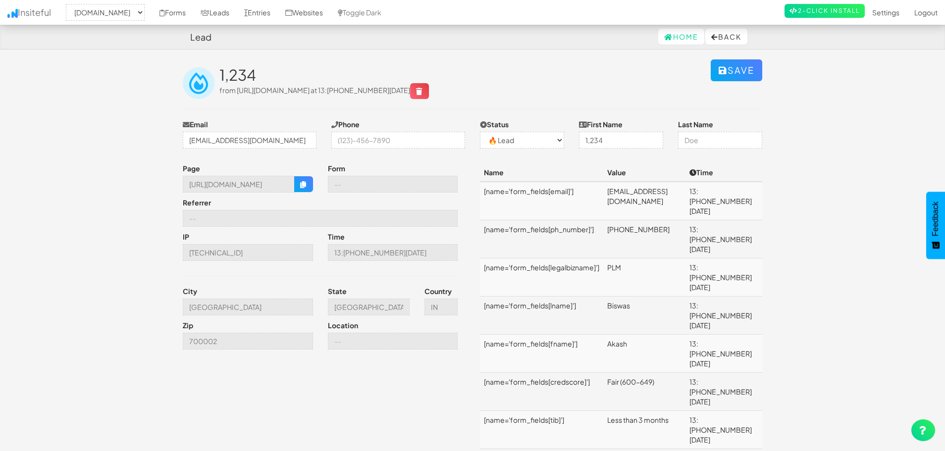
select select "2514"
select select "0"
click at [405, 141] on input "tel" at bounding box center [398, 140] width 134 height 17
click at [368, 162] on div "Toggle navigation Insiteful -- None -- [DOMAIN_NAME] [DOMAIN_NAME] Forms Leads …" at bounding box center [473, 301] width 580 height 485
click at [725, 36] on button "Back" at bounding box center [726, 37] width 42 height 16
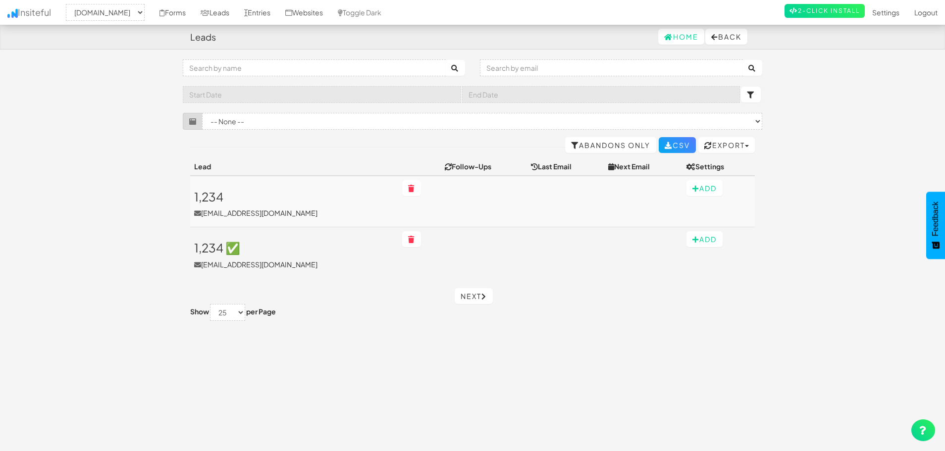
select select "2514"
click at [664, 38] on icon at bounding box center [668, 37] width 9 height 7
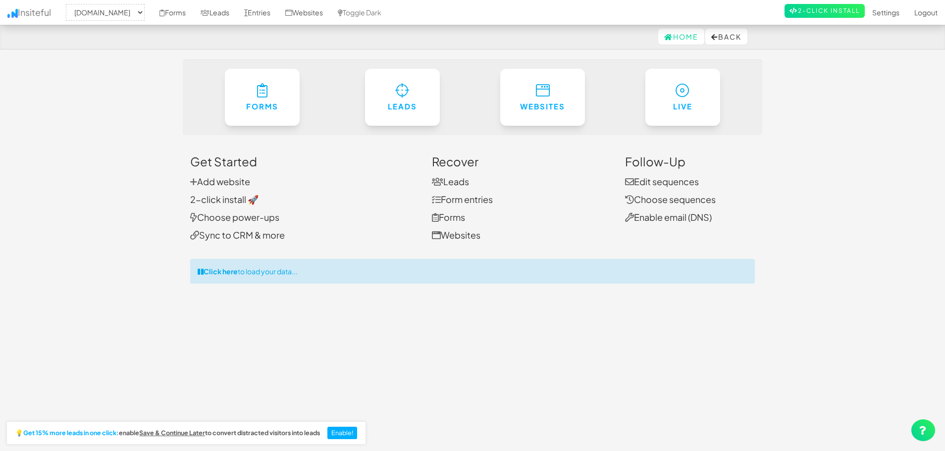
select select "2514"
click at [330, 17] on link "Websites" at bounding box center [304, 12] width 53 height 25
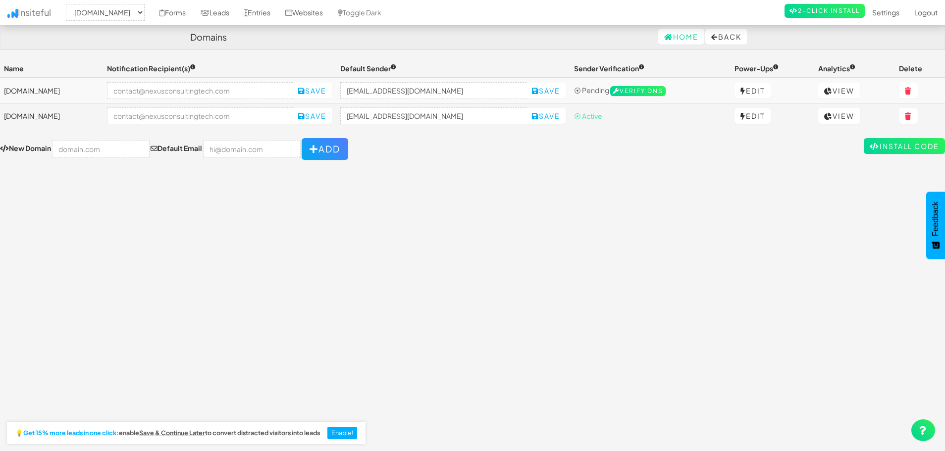
select select "2514"
drag, startPoint x: 479, startPoint y: 116, endPoint x: 369, endPoint y: 119, distance: 110.5
click at [369, 119] on input "nam@directfundingnow.com" at bounding box center [433, 115] width 186 height 17
click at [477, 111] on input "nam@directfundingnow.com" at bounding box center [433, 115] width 186 height 17
click at [236, 110] on input "email" at bounding box center [200, 115] width 186 height 17
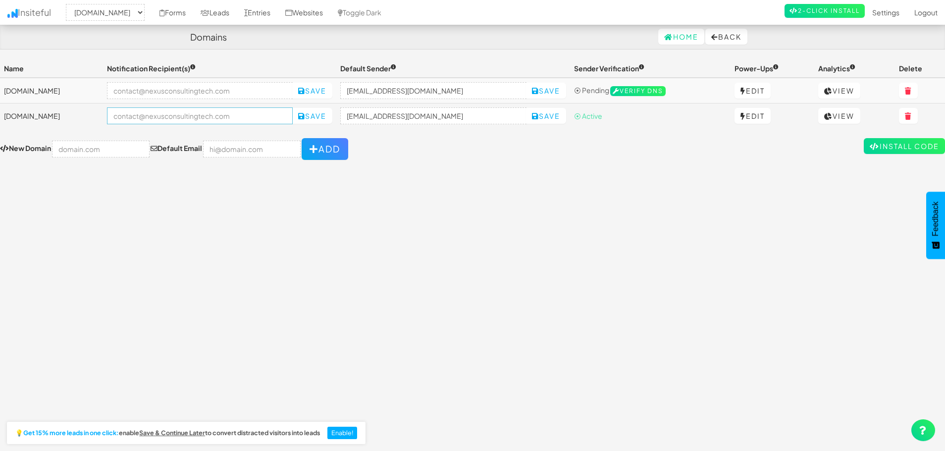
click at [274, 115] on input "email" at bounding box center [200, 115] width 186 height 17
click at [394, 121] on input "nam@directfundingnow.com" at bounding box center [433, 115] width 186 height 17
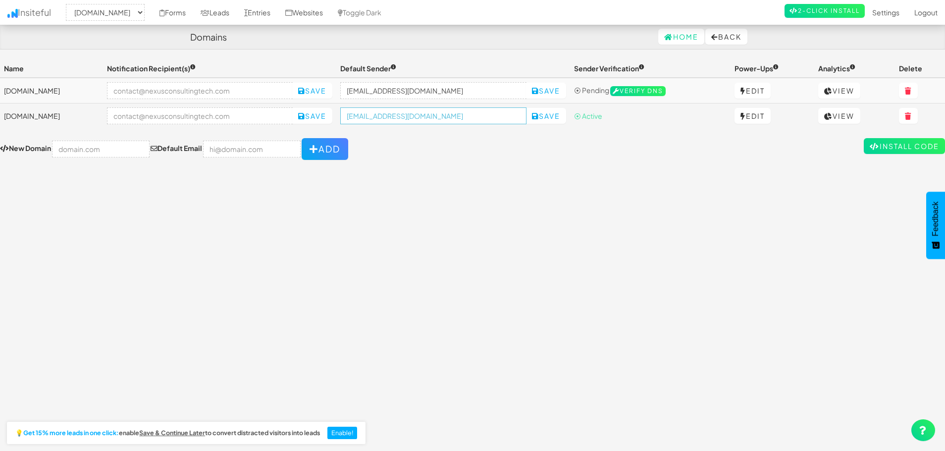
click at [394, 121] on input "nam@directfundingnow.com" at bounding box center [433, 115] width 186 height 17
click at [170, 120] on input "email" at bounding box center [200, 115] width 186 height 17
paste input "[EMAIL_ADDRESS][DOMAIN_NAME]"
type input "nam@directfundingnow.com"
click at [332, 116] on button "Save" at bounding box center [312, 116] width 40 height 16
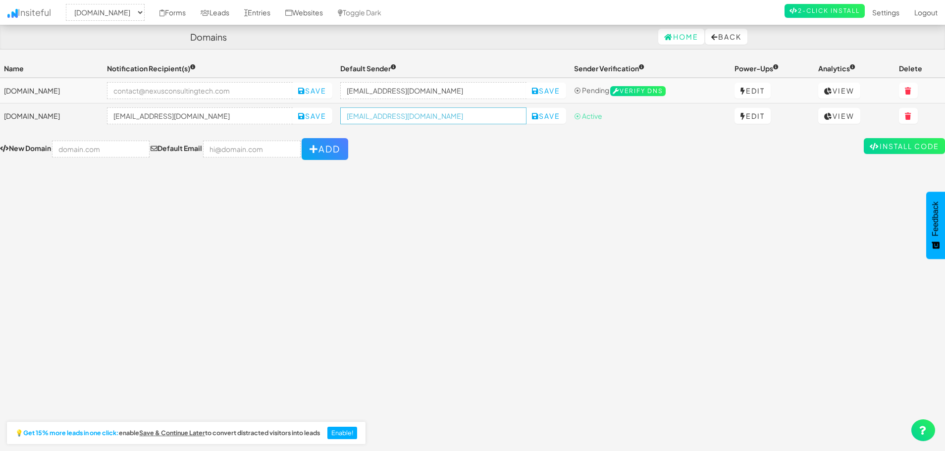
click at [370, 114] on input "nam@directfundingnow.com" at bounding box center [433, 115] width 186 height 17
click at [412, 150] on form "New Domain Default Email Add" at bounding box center [472, 149] width 945 height 22
click at [540, 120] on button "Save" at bounding box center [546, 116] width 40 height 16
click at [557, 120] on button "Save" at bounding box center [546, 116] width 40 height 16
click at [237, 18] on link "Leads" at bounding box center [215, 12] width 44 height 25
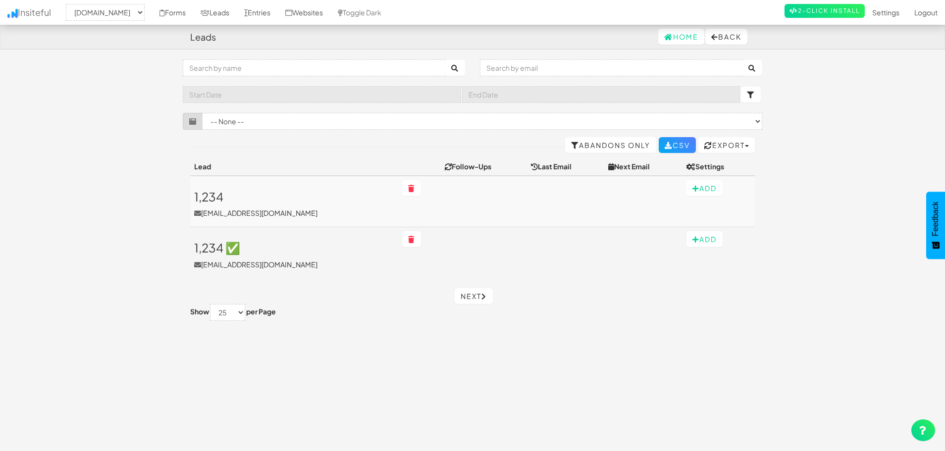
select select "2514"
click at [193, 15] on link "Forms" at bounding box center [172, 12] width 41 height 25
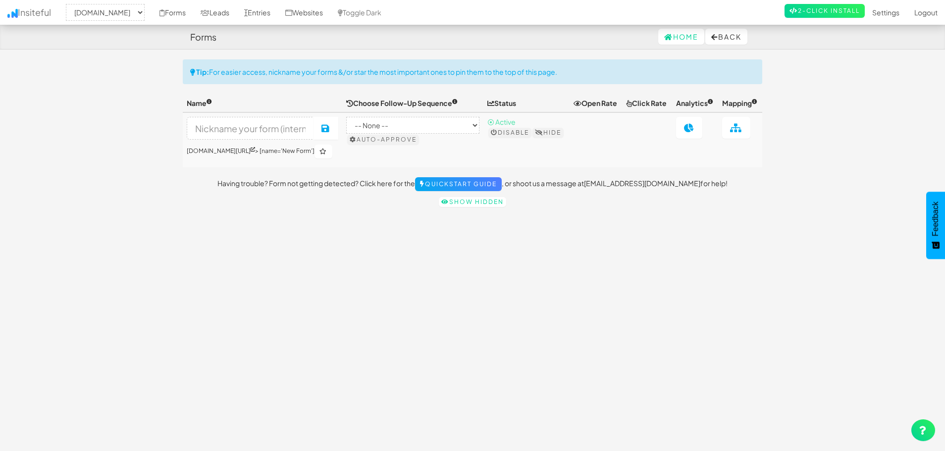
select select "2514"
click at [681, 36] on link "Home" at bounding box center [681, 37] width 46 height 16
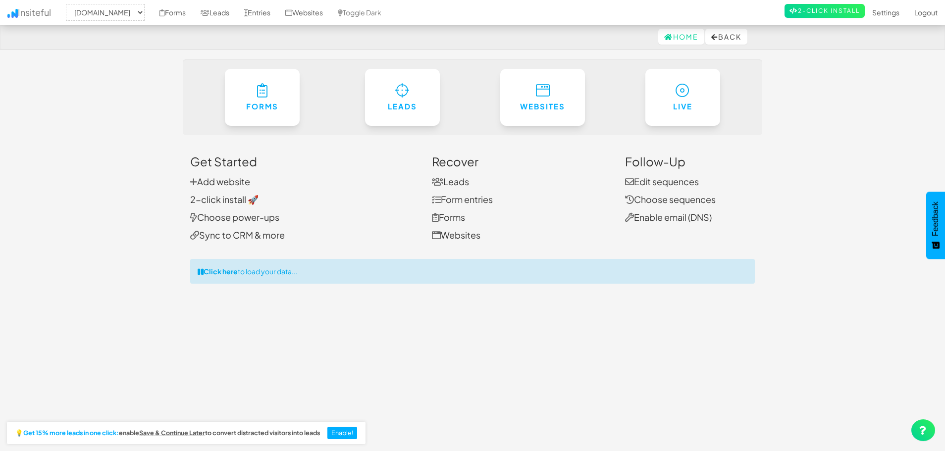
select select "2514"
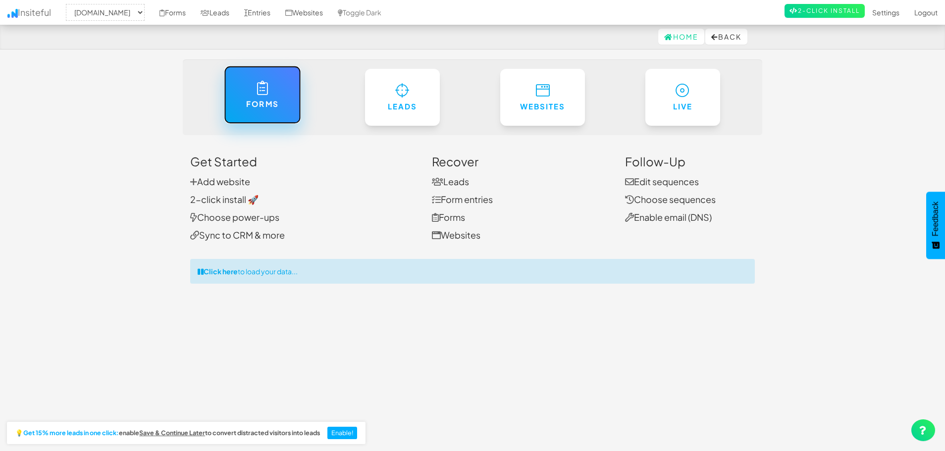
click at [243, 103] on link "Forms" at bounding box center [262, 95] width 77 height 58
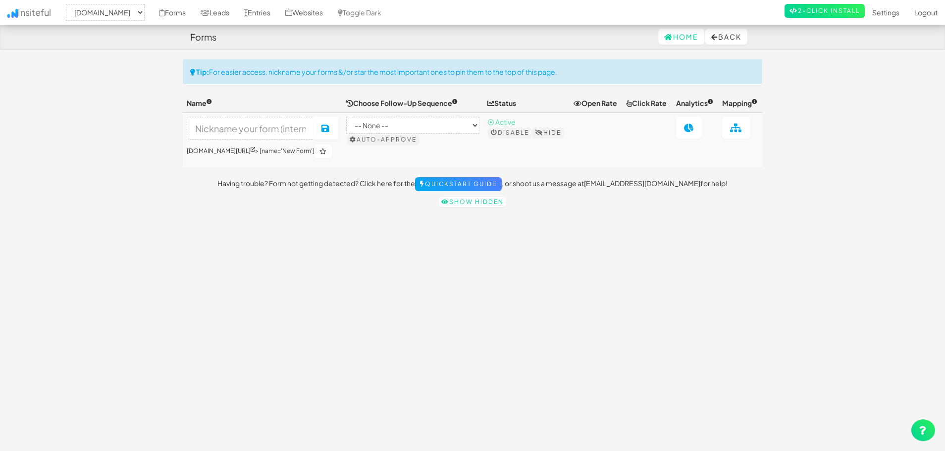
select select "2514"
click at [193, 20] on link "Forms" at bounding box center [172, 12] width 41 height 25
select select "2514"
click at [330, 10] on link "Websites" at bounding box center [304, 12] width 53 height 25
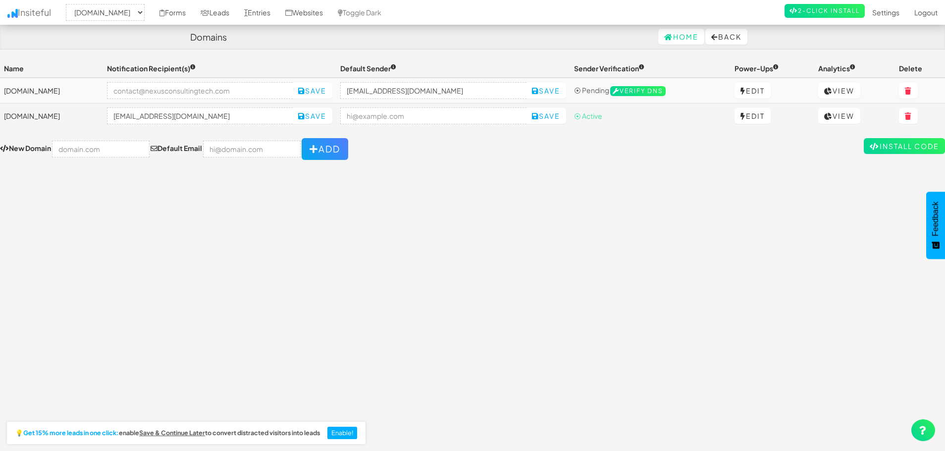
select select "2514"
click at [237, 14] on link "Leads" at bounding box center [215, 12] width 44 height 25
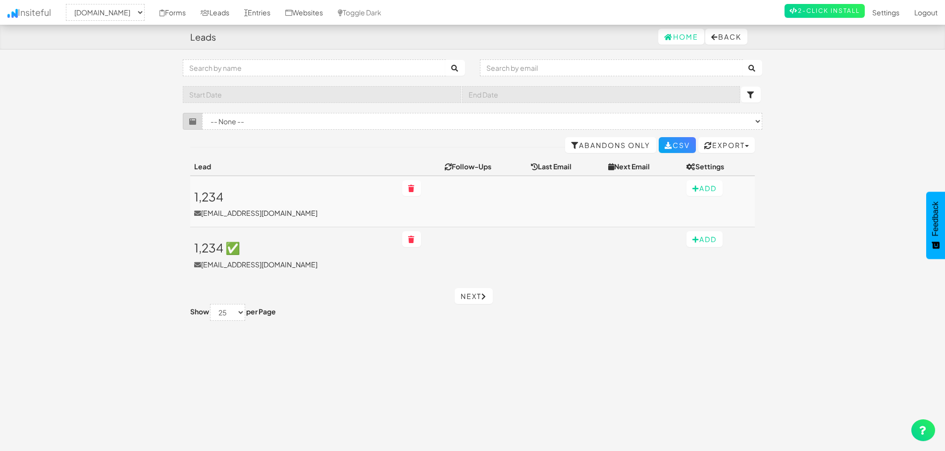
select select "2514"
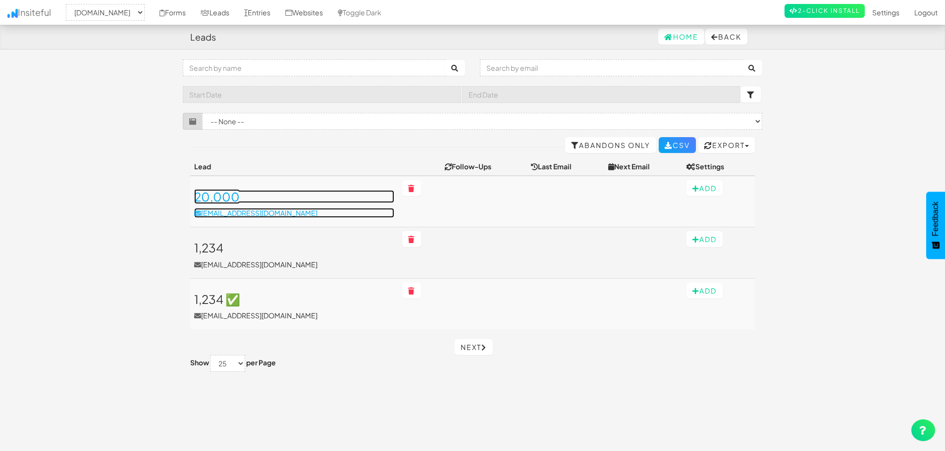
click at [232, 214] on p "[EMAIL_ADDRESS][DOMAIN_NAME]" at bounding box center [294, 213] width 200 height 10
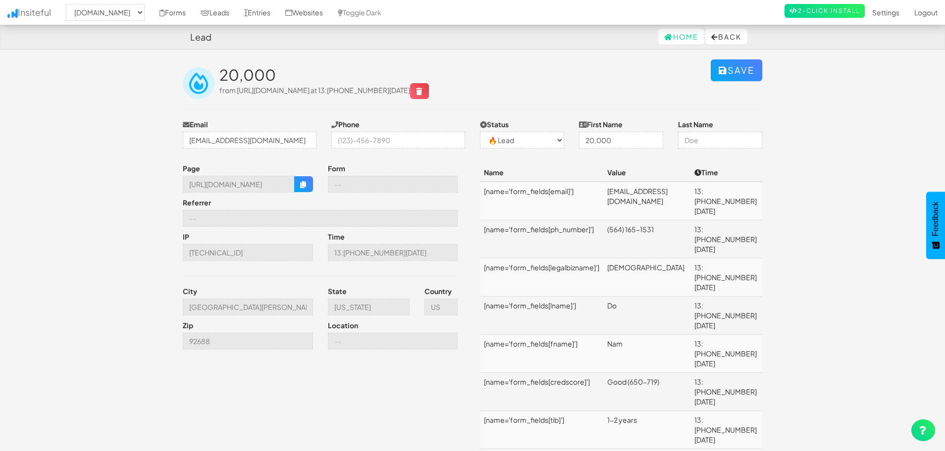
select select "2514"
select select "0"
click at [330, 16] on link "Websites" at bounding box center [304, 12] width 53 height 25
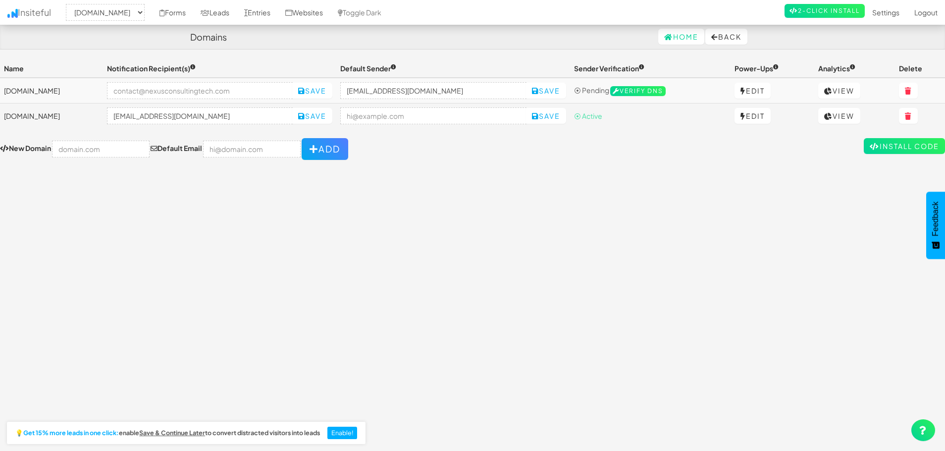
select select "2514"
drag, startPoint x: 95, startPoint y: 89, endPoint x: 7, endPoint y: 93, distance: 88.2
click at [7, 93] on td "[DOMAIN_NAME]" at bounding box center [51, 91] width 103 height 26
click at [25, 94] on td "[DOMAIN_NAME]" at bounding box center [51, 91] width 103 height 26
click at [36, 91] on td "[DOMAIN_NAME]" at bounding box center [51, 91] width 103 height 26
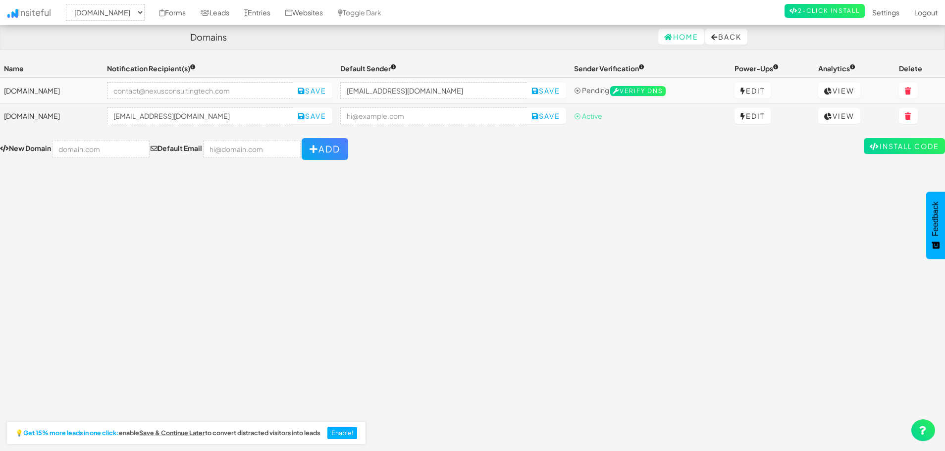
click at [36, 91] on td "[DOMAIN_NAME]" at bounding box center [51, 91] width 103 height 26
click at [168, 99] on td "Save" at bounding box center [220, 91] width 234 height 26
drag, startPoint x: 614, startPoint y: 116, endPoint x: 582, endPoint y: 117, distance: 32.7
click at [582, 117] on td "⦿ Active" at bounding box center [650, 116] width 160 height 25
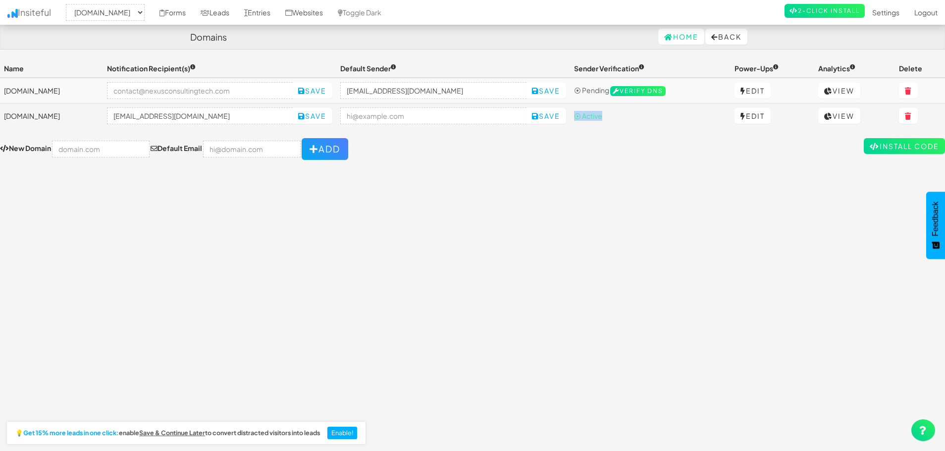
click at [686, 112] on td "⦿ Active" at bounding box center [650, 116] width 160 height 25
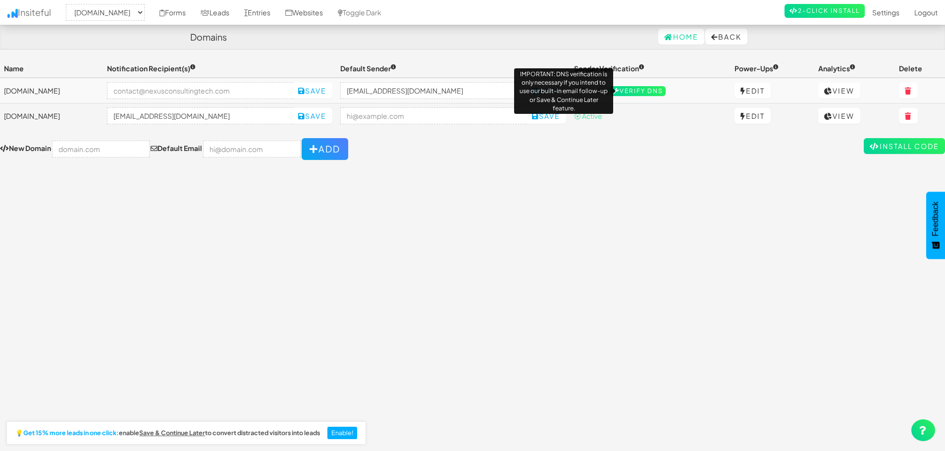
drag, startPoint x: 676, startPoint y: 98, endPoint x: 631, endPoint y: 97, distance: 44.6
click at [631, 97] on td "⦿ Pending Verify DNS IMPORTANT: DNS verification is only necessary if you inten…" at bounding box center [650, 91] width 160 height 26
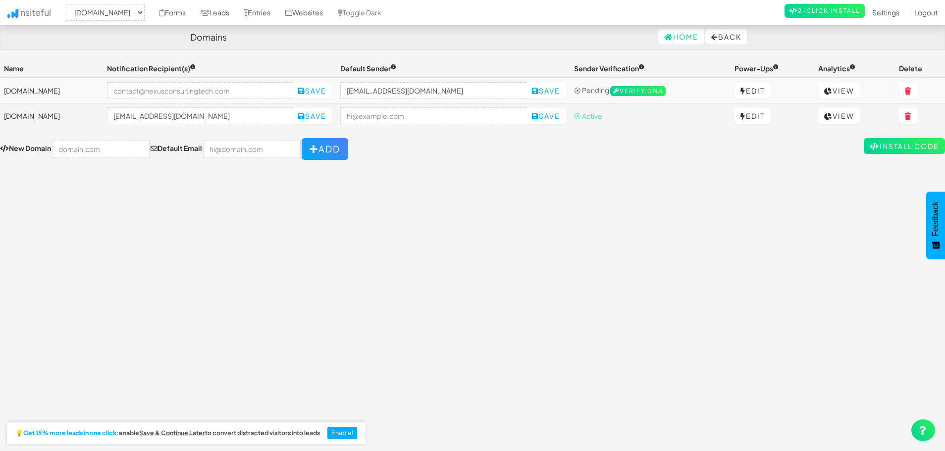
click at [651, 117] on td "⦿ Active" at bounding box center [650, 116] width 160 height 25
click at [754, 115] on link "Edit" at bounding box center [753, 116] width 36 height 16
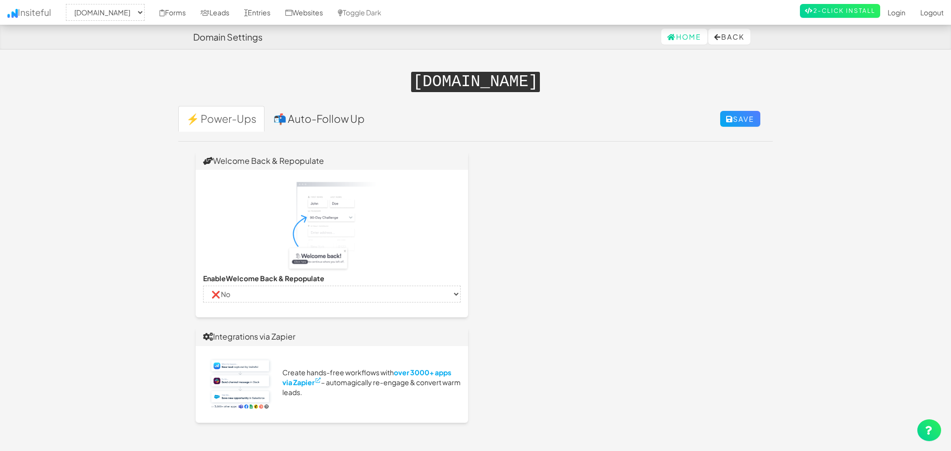
select select "2514"
select select "false"
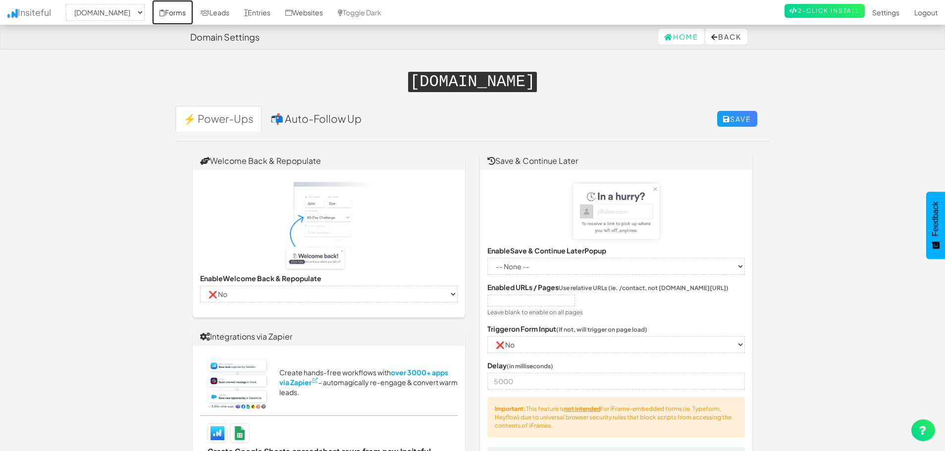
click at [193, 15] on link "Forms" at bounding box center [172, 12] width 41 height 25
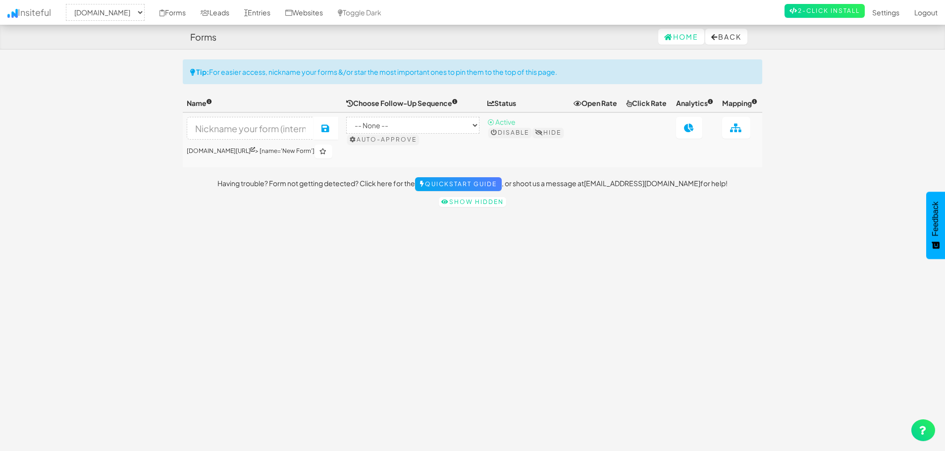
select select "2514"
click at [814, 16] on link "2-Click Install" at bounding box center [825, 11] width 80 height 14
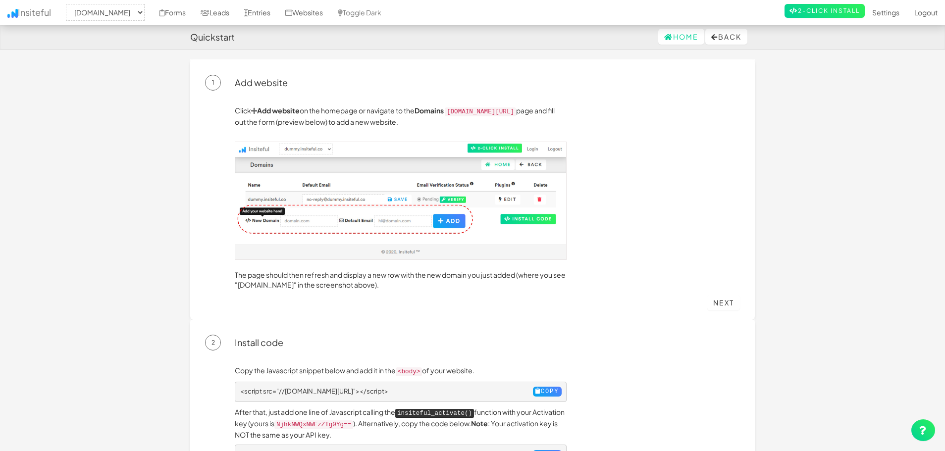
select select "2514"
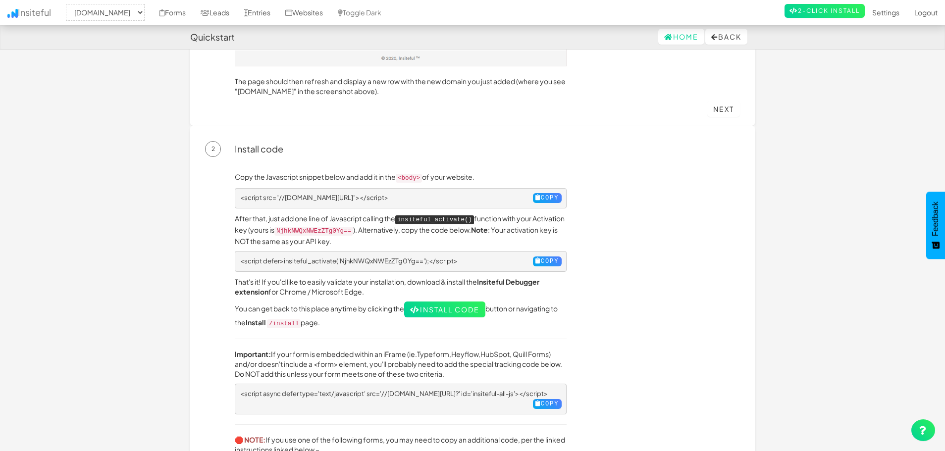
scroll to position [151, 0]
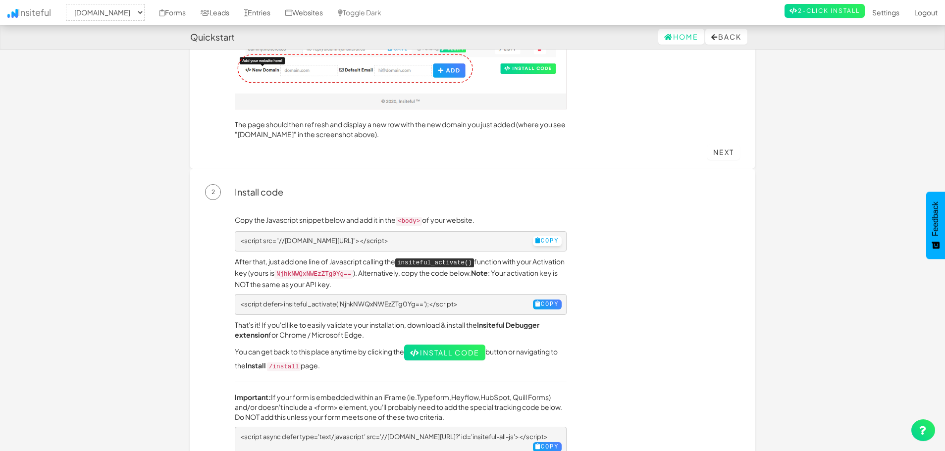
click at [535, 240] on button "Copy" at bounding box center [547, 241] width 29 height 10
click at [554, 294] on pre "<script defer>insiteful_activate('NjhkNWQxNWEzZTg0Yg==');</script> Copy" at bounding box center [401, 304] width 332 height 21
click at [549, 301] on button "Copy" at bounding box center [547, 305] width 29 height 10
